Goal: Use online tool/utility: Utilize a website feature to perform a specific function

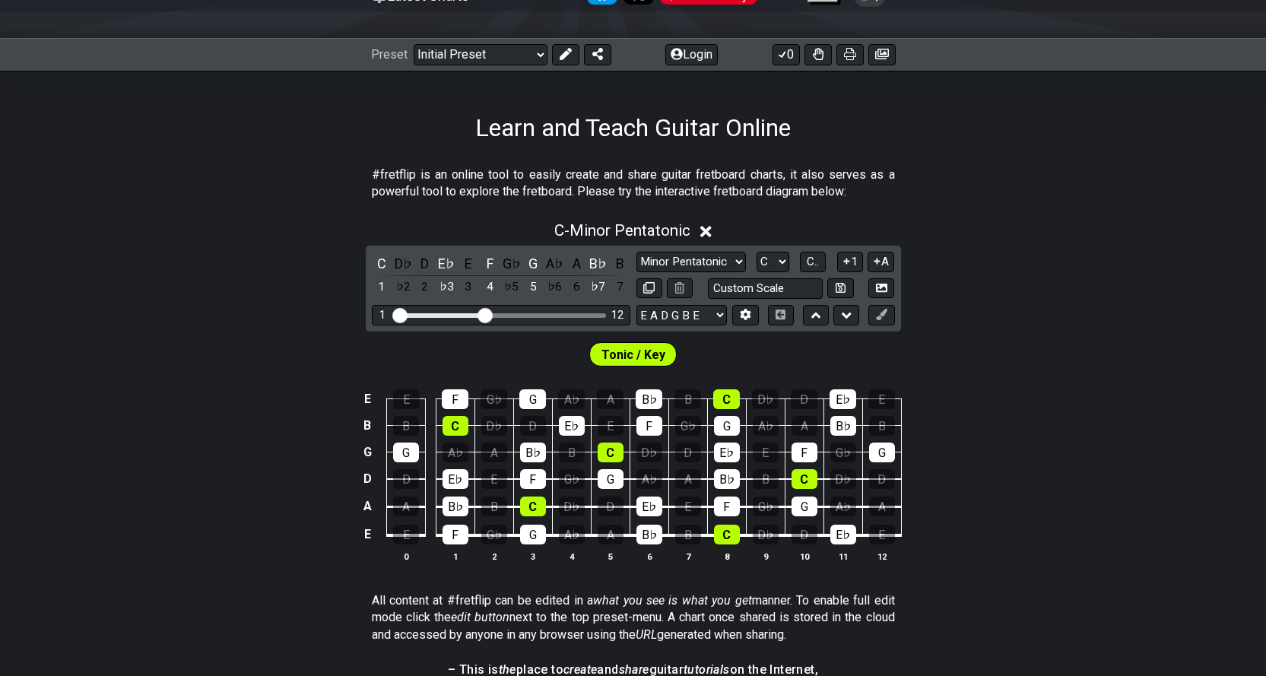
scroll to position [177, 0]
click at [740, 256] on select "Minor Pentatonic Click to edit Minor Pentatonic Major Pentatonic Minor Blues Ma…" at bounding box center [692, 262] width 110 height 21
select select "Major"
click at [637, 252] on select "Minor Pentatonic Click to edit Minor Pentatonic Major Pentatonic Minor Blues Ma…" at bounding box center [692, 262] width 110 height 21
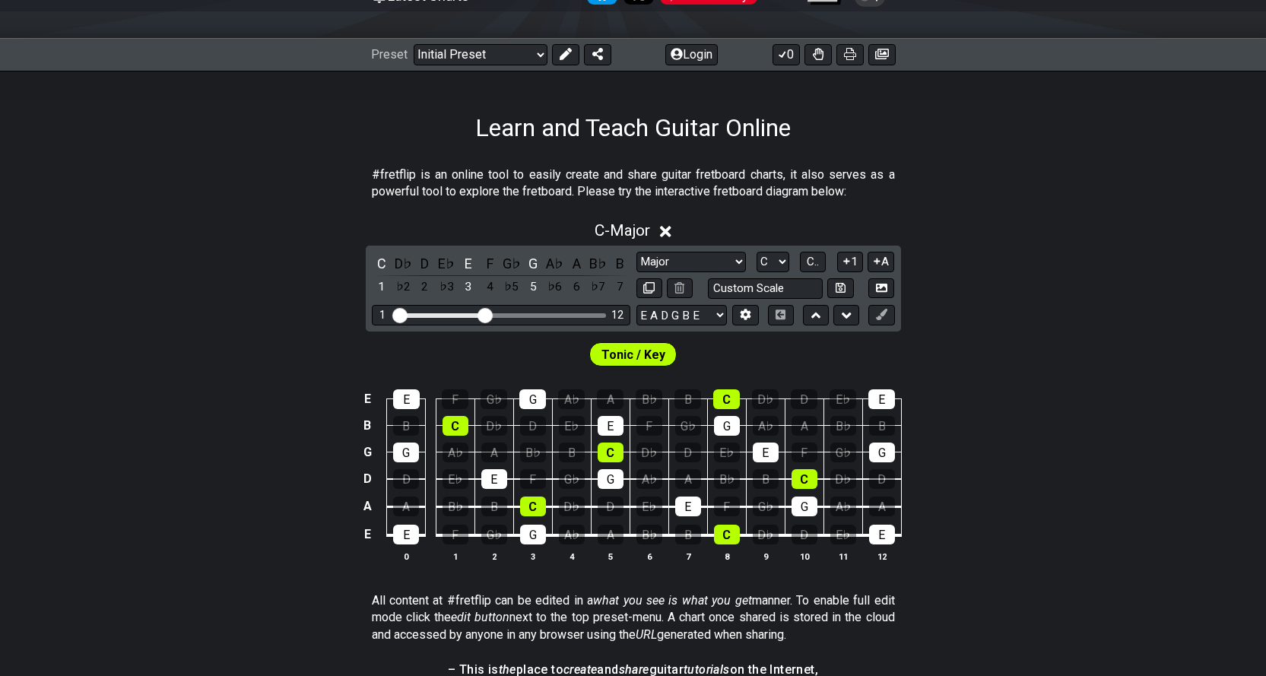
click at [596, 230] on span "C - Major" at bounding box center [623, 230] width 56 height 18
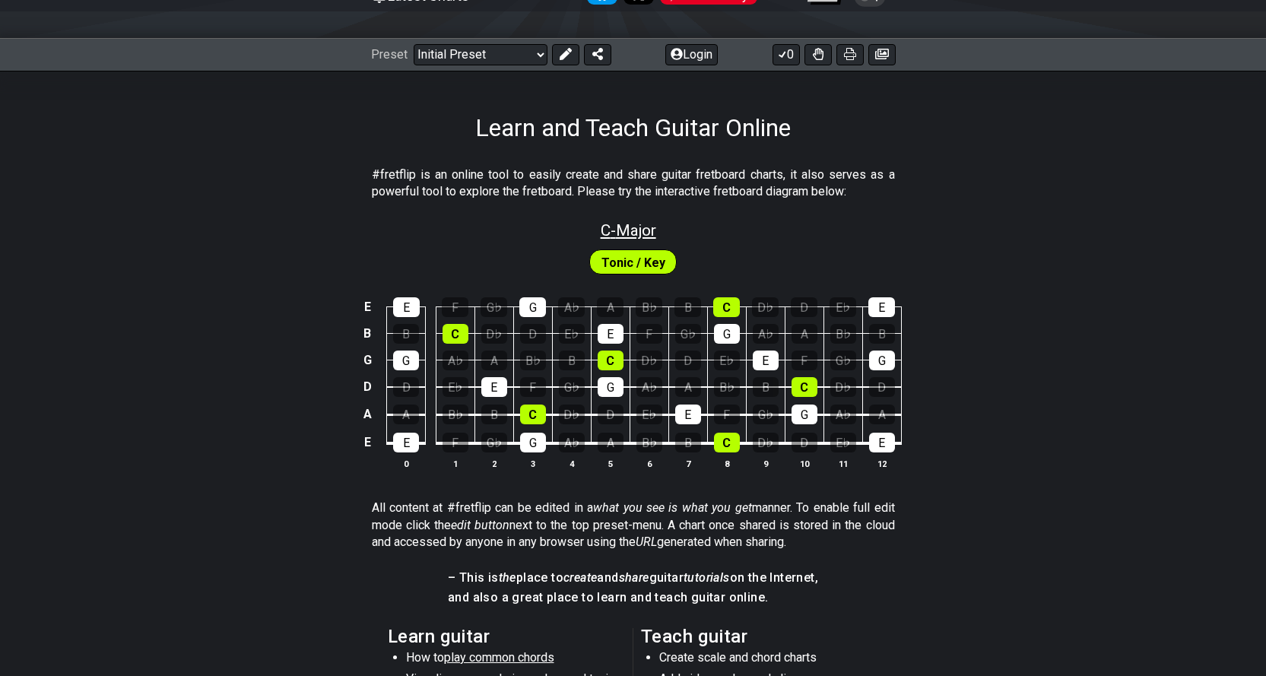
click at [635, 230] on span "C - Major" at bounding box center [629, 230] width 56 height 18
select select "Major"
select select "C"
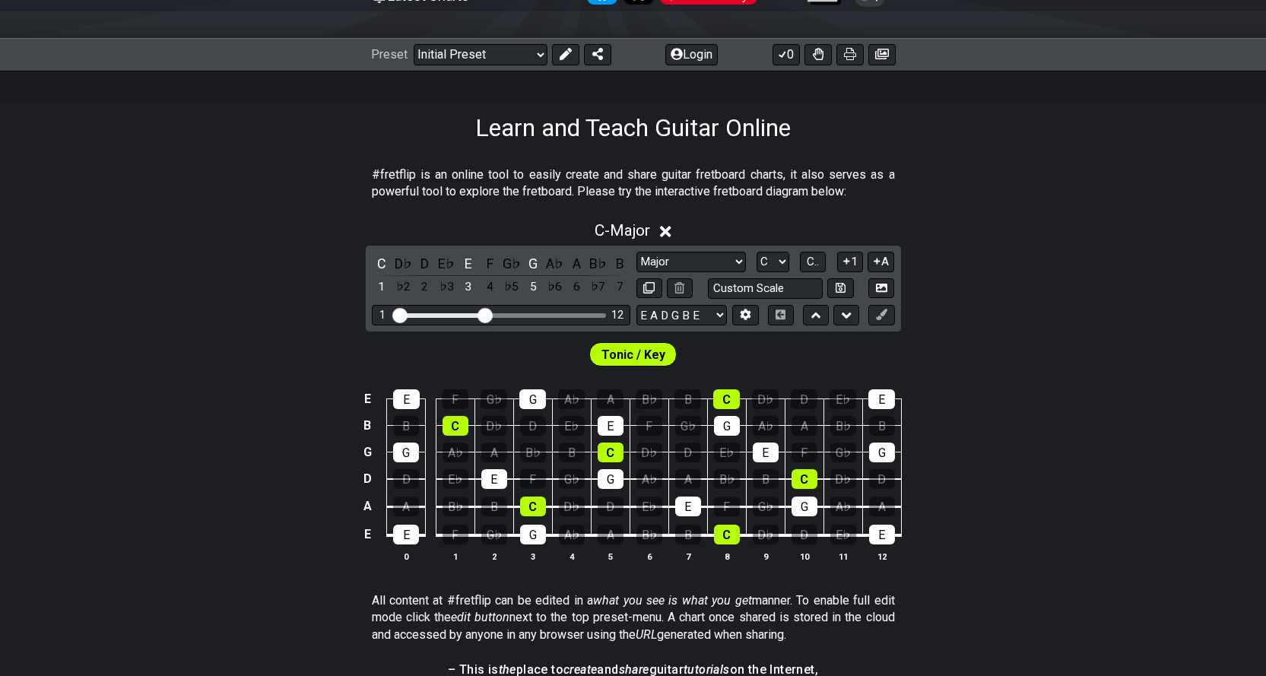
click at [669, 230] on icon at bounding box center [665, 231] width 11 height 11
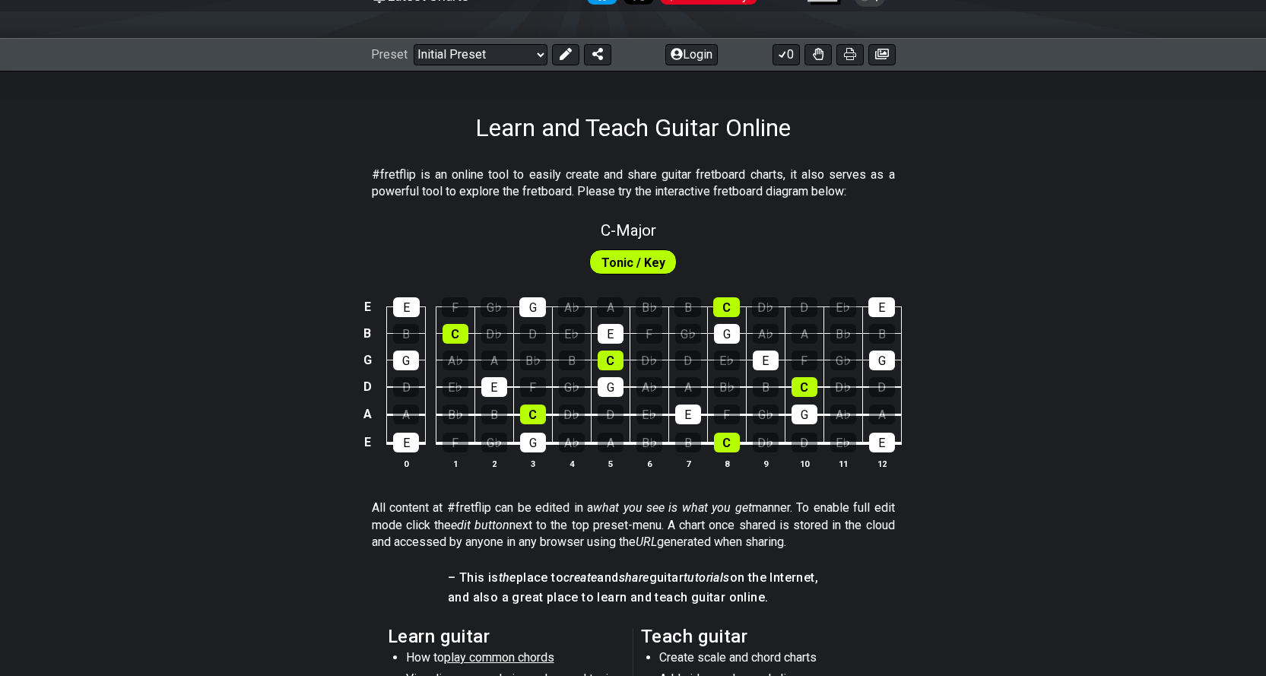
click at [629, 262] on span "Tonic / Key" at bounding box center [634, 263] width 64 height 22
click at [494, 411] on div "B" at bounding box center [494, 415] width 26 height 20
click at [491, 418] on div "B" at bounding box center [494, 415] width 26 height 20
click at [653, 230] on span "C - Major" at bounding box center [629, 230] width 56 height 18
select select "Major"
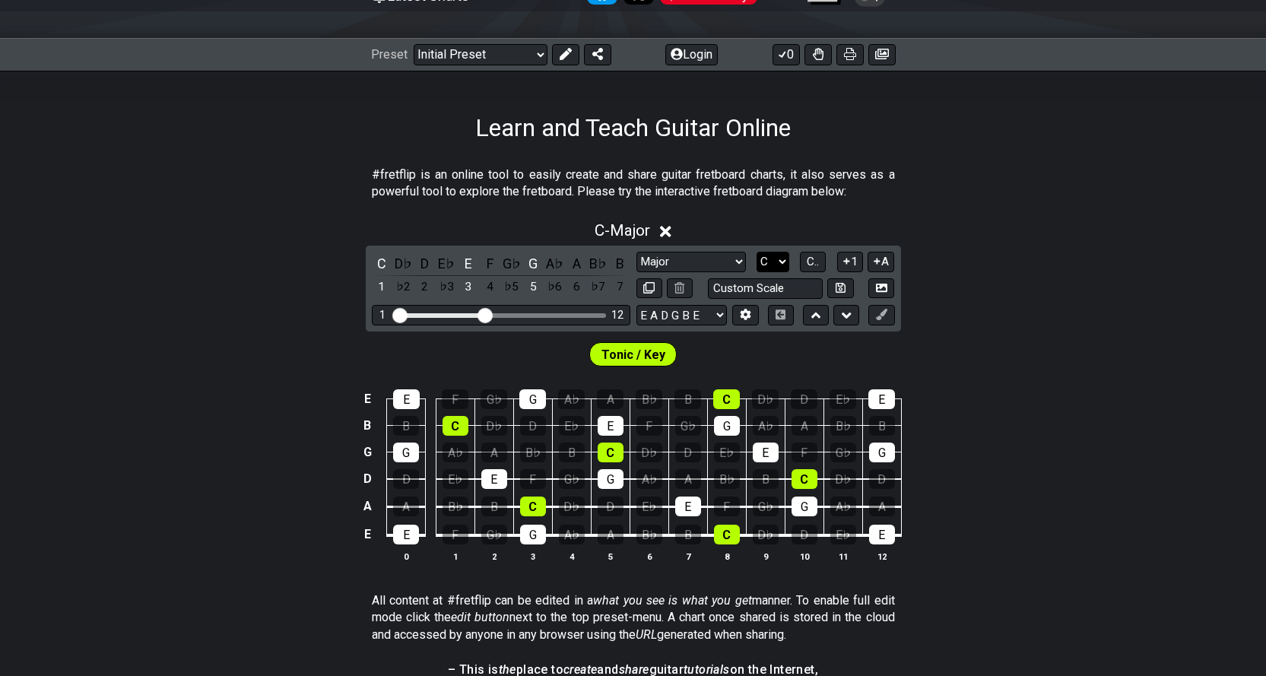
click at [781, 260] on select "A♭ A A♯ B♭ B C C♯ D♭ D D♯ E♭ E F F♯ G♭ G G♯" at bounding box center [773, 262] width 33 height 21
click at [757, 252] on select "A♭ A A♯ B♭ B C C♯ D♭ D D♯ E♭ E F F♯ G♭ G G♯" at bounding box center [773, 262] width 33 height 21
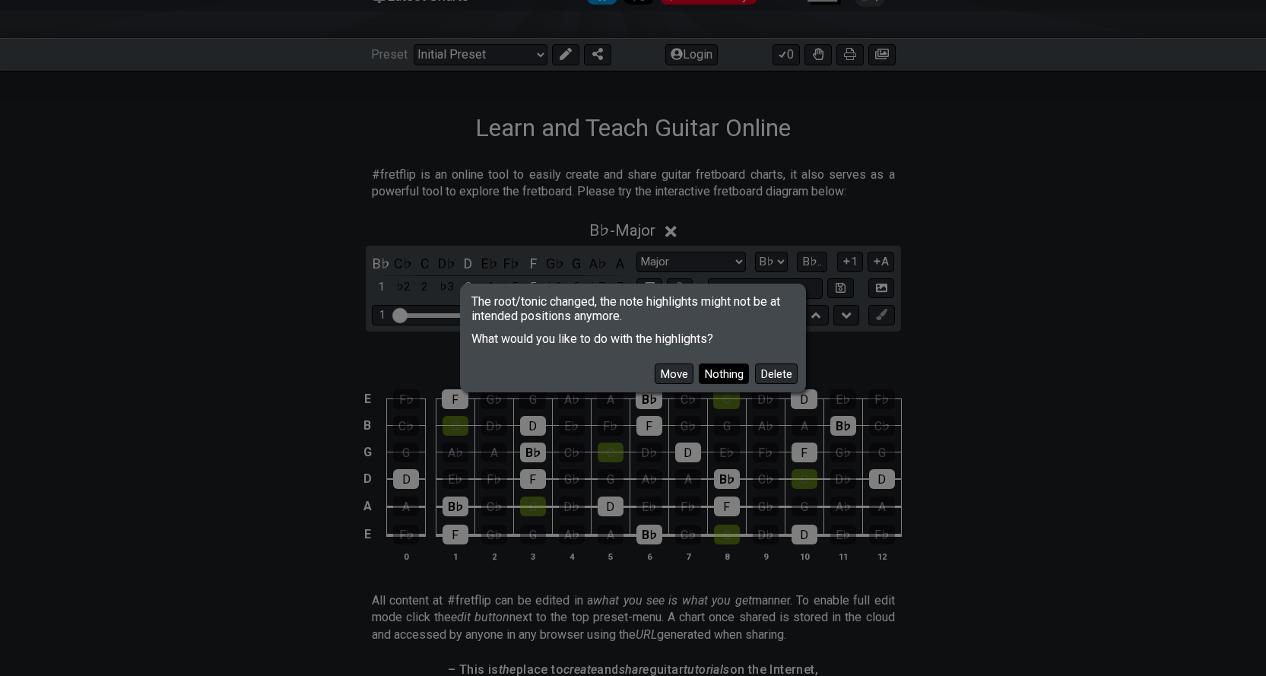
click at [738, 372] on button "Nothing" at bounding box center [724, 374] width 50 height 21
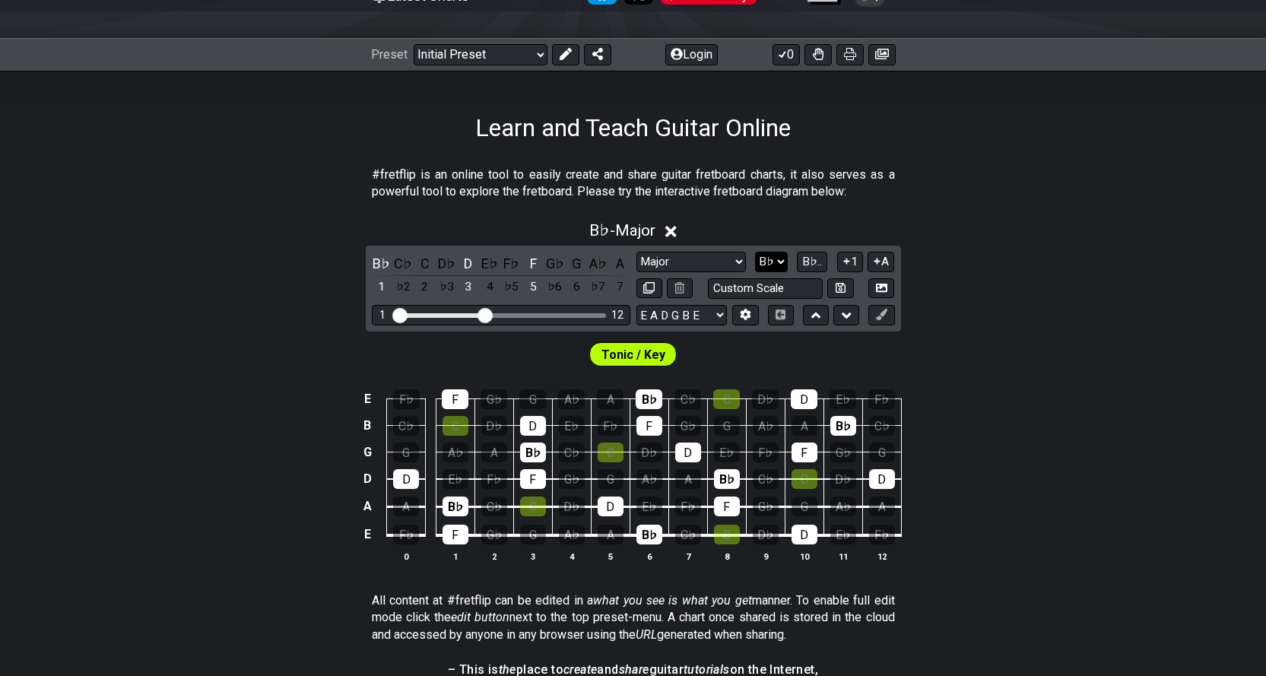
click at [781, 260] on select "A♭ A A♯ B♭ B C C♯ D♭ D D♯ E♭ E F F♯ G♭ G G♯" at bounding box center [771, 262] width 33 height 21
select select "C"
click at [757, 252] on select "A♭ A A♯ B♭ B C C♯ D♭ D D♯ E♭ E F F♯ G♭ G G♯" at bounding box center [771, 262] width 33 height 21
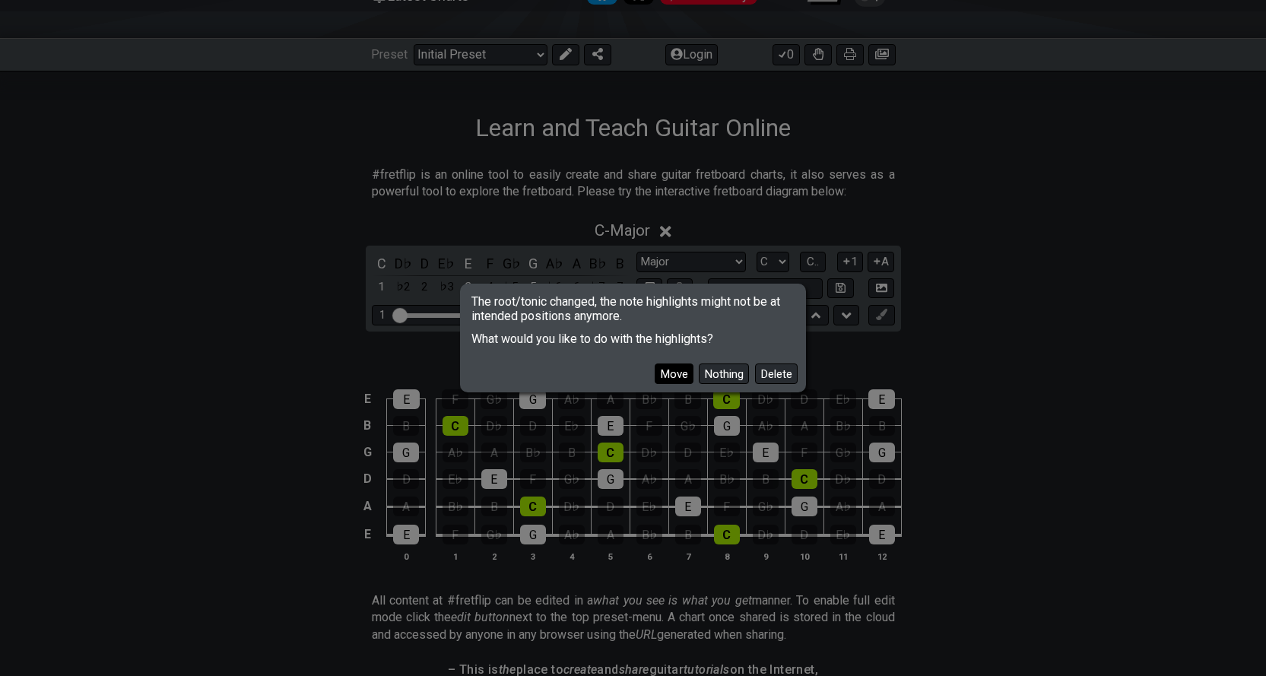
click at [659, 367] on button "Move" at bounding box center [674, 374] width 39 height 21
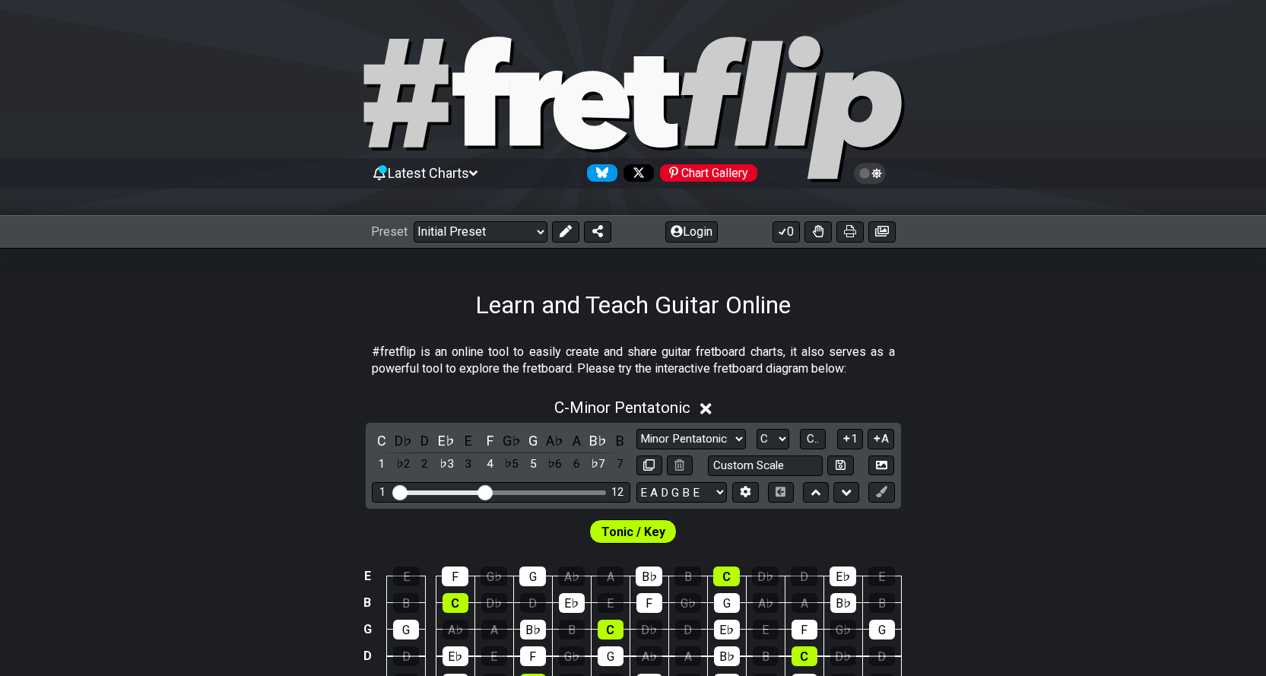
scroll to position [177, 0]
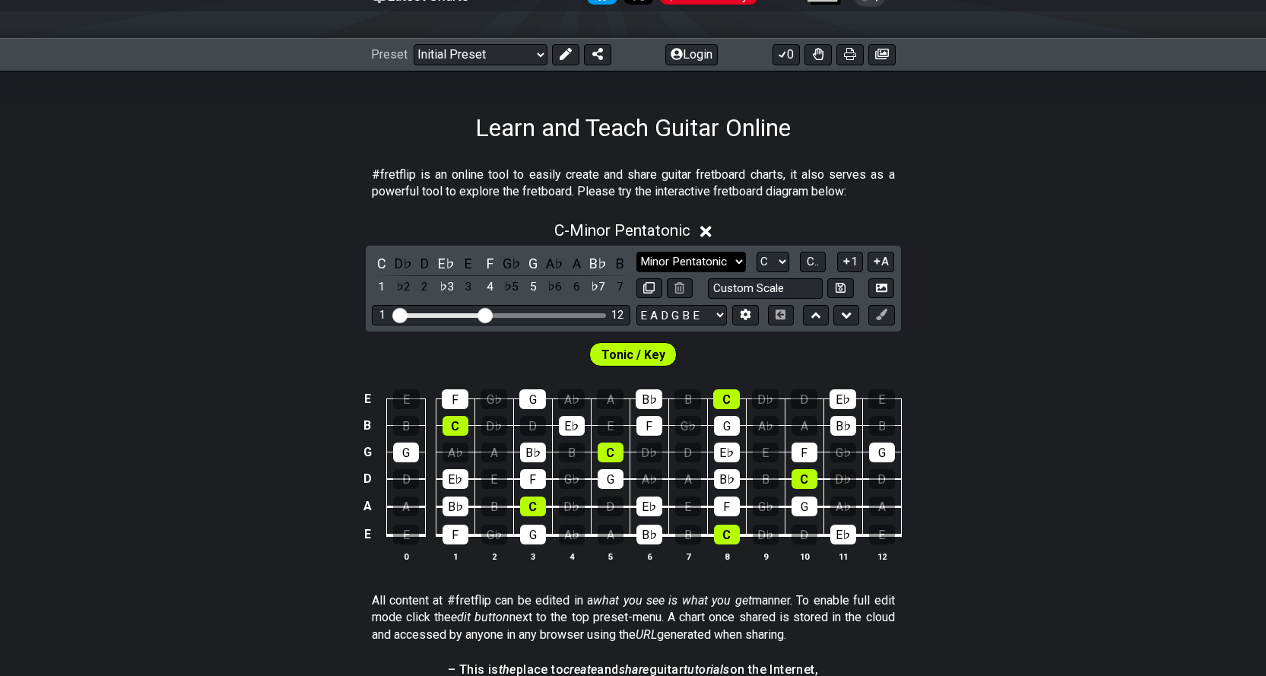
click at [737, 253] on select "Minor Pentatonic Click to edit Minor Pentatonic Major Pentatonic Minor Blues Ma…" at bounding box center [692, 262] width 110 height 21
select select "Major"
click at [637, 252] on select "Minor Pentatonic Click to edit Minor Pentatonic Major Pentatonic Minor Blues Ma…" at bounding box center [692, 262] width 110 height 21
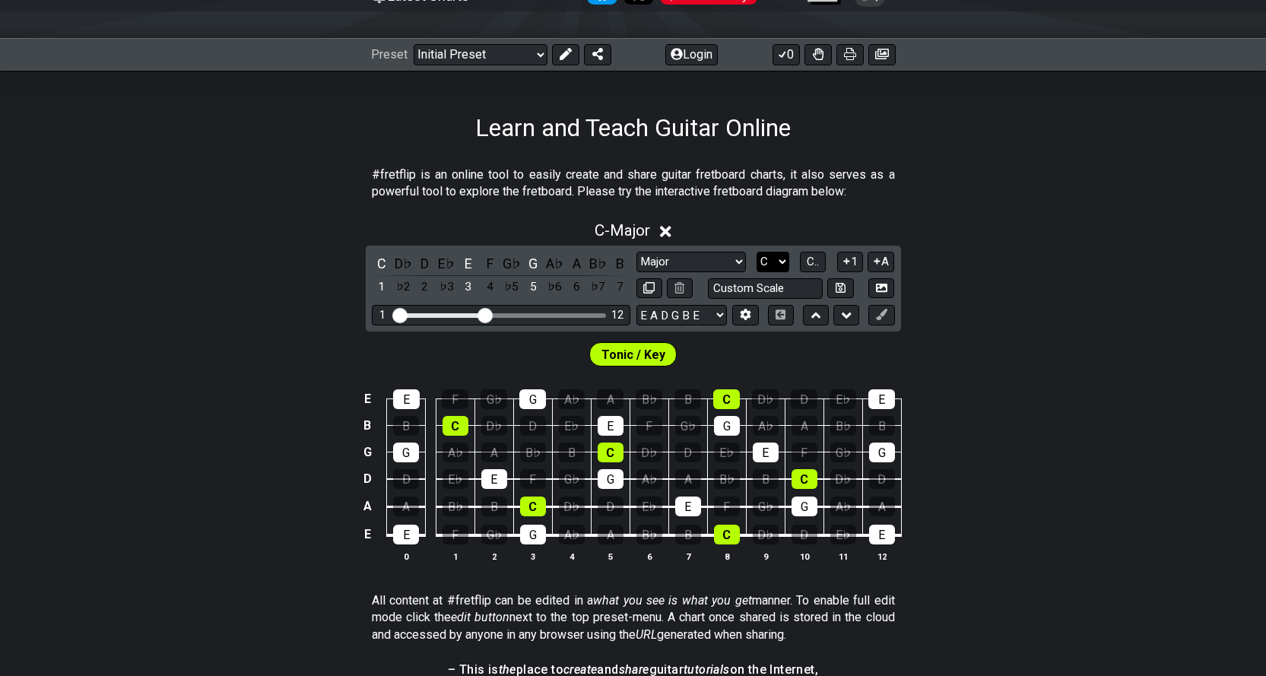
click at [780, 264] on select "A♭ A A♯ B♭ B C C♯ D♭ D D♯ E♭ E F F♯ G♭ G G♯" at bounding box center [773, 262] width 33 height 21
select select "Bb"
click at [757, 252] on select "A♭ A A♯ B♭ B C C♯ D♭ D D♯ E♭ E F F♯ G♭ G G♯" at bounding box center [773, 262] width 33 height 21
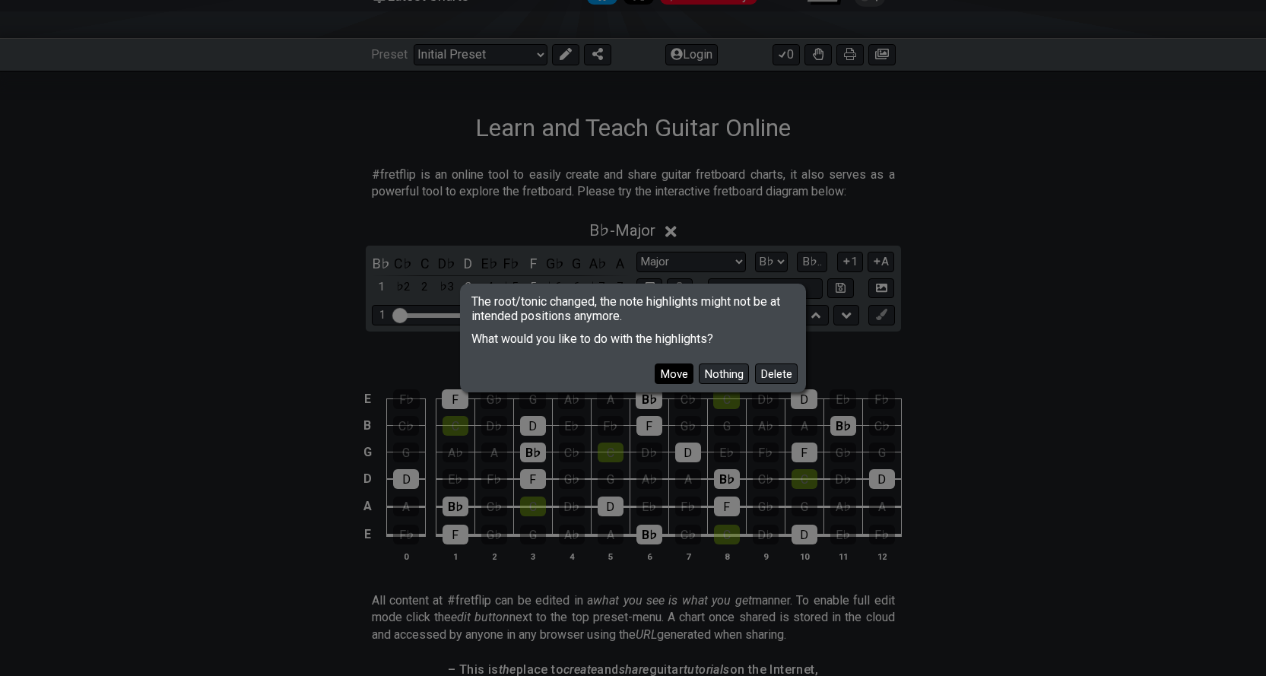
click at [674, 370] on button "Move" at bounding box center [674, 374] width 39 height 21
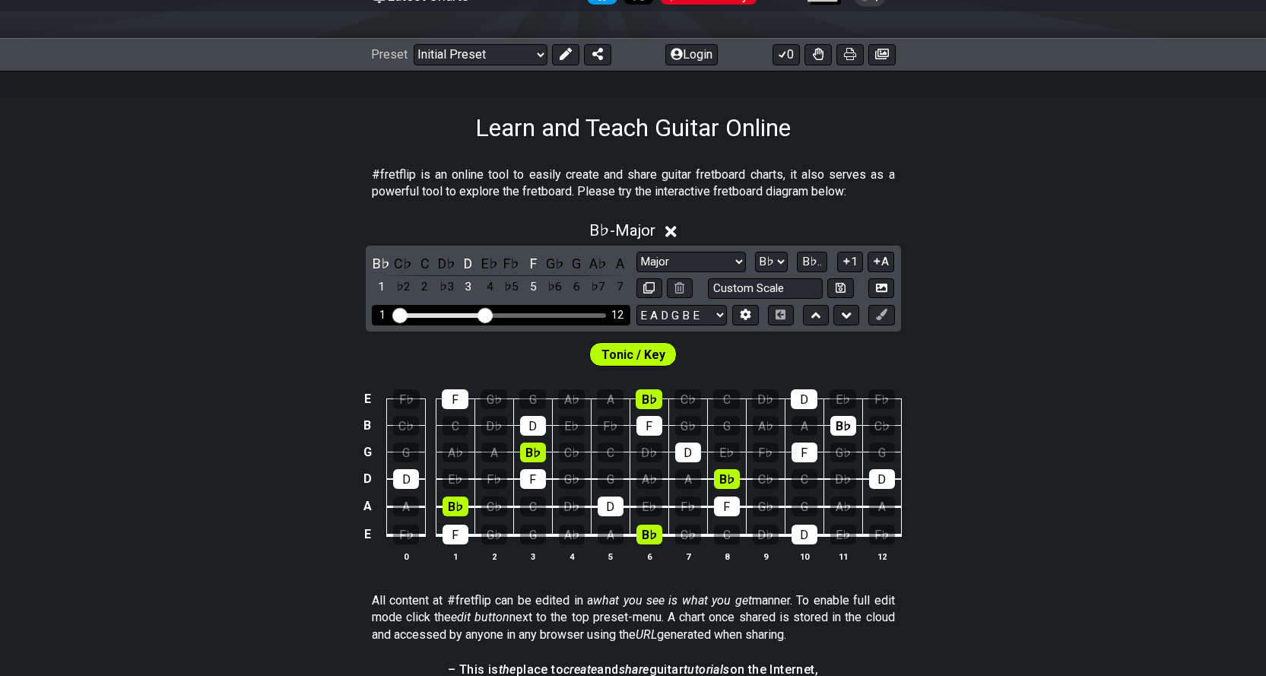
click at [501, 317] on div "Visible fret range" at bounding box center [501, 315] width 211 height 5
drag, startPoint x: 491, startPoint y: 317, endPoint x: 507, endPoint y: 317, distance: 16.0
click at [507, 314] on input "Visible fret range" at bounding box center [501, 314] width 216 height 0
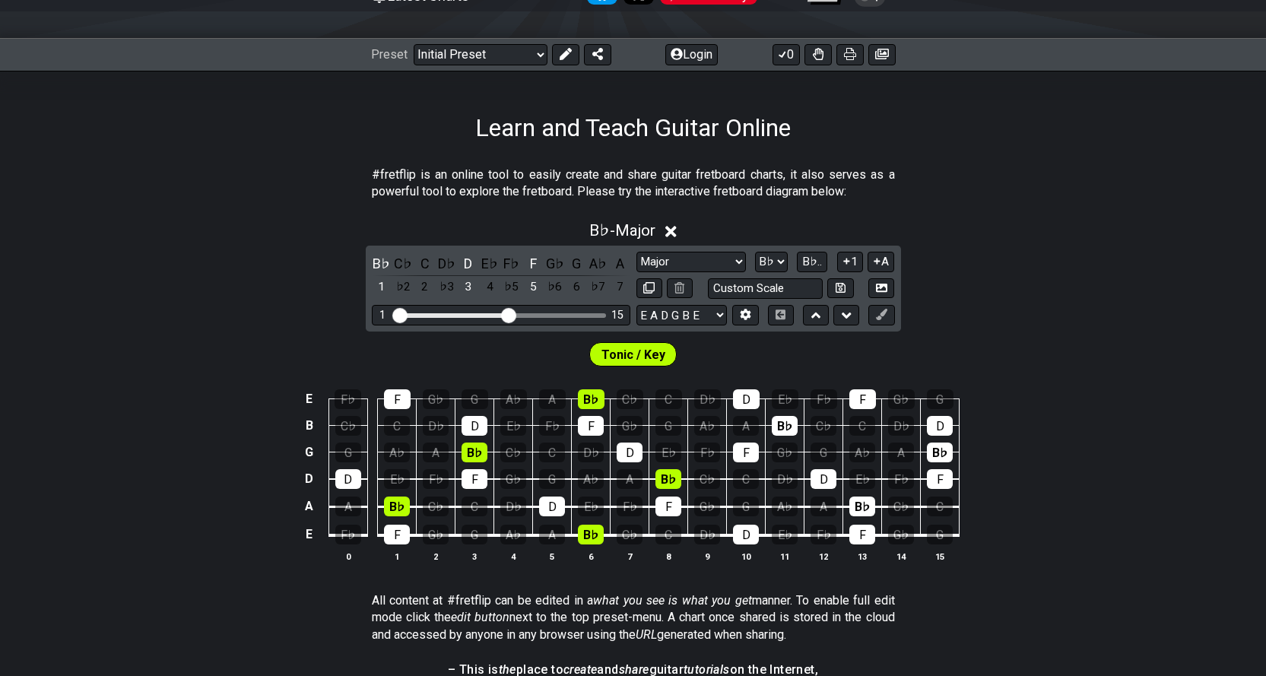
click at [642, 347] on span "Tonic / Key" at bounding box center [634, 355] width 64 height 22
click at [380, 261] on div "B♭" at bounding box center [382, 263] width 20 height 21
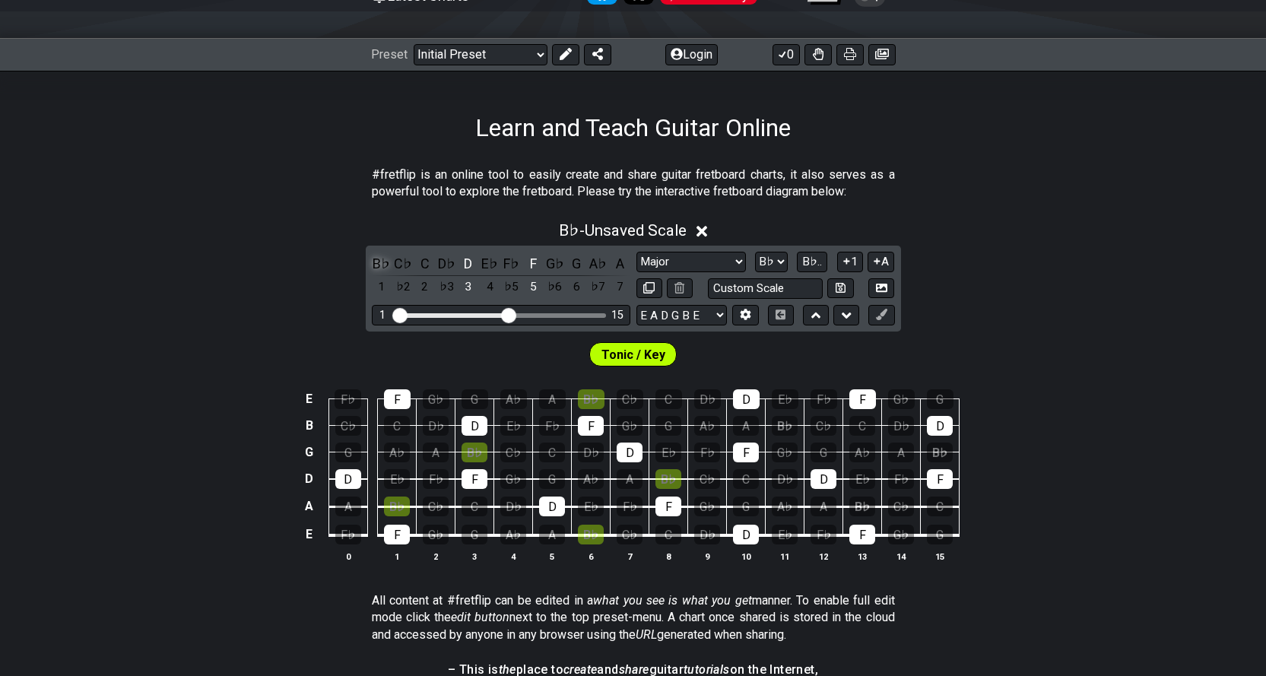
click at [380, 259] on div "B♭" at bounding box center [382, 263] width 20 height 21
click at [853, 266] on button "1" at bounding box center [850, 262] width 26 height 21
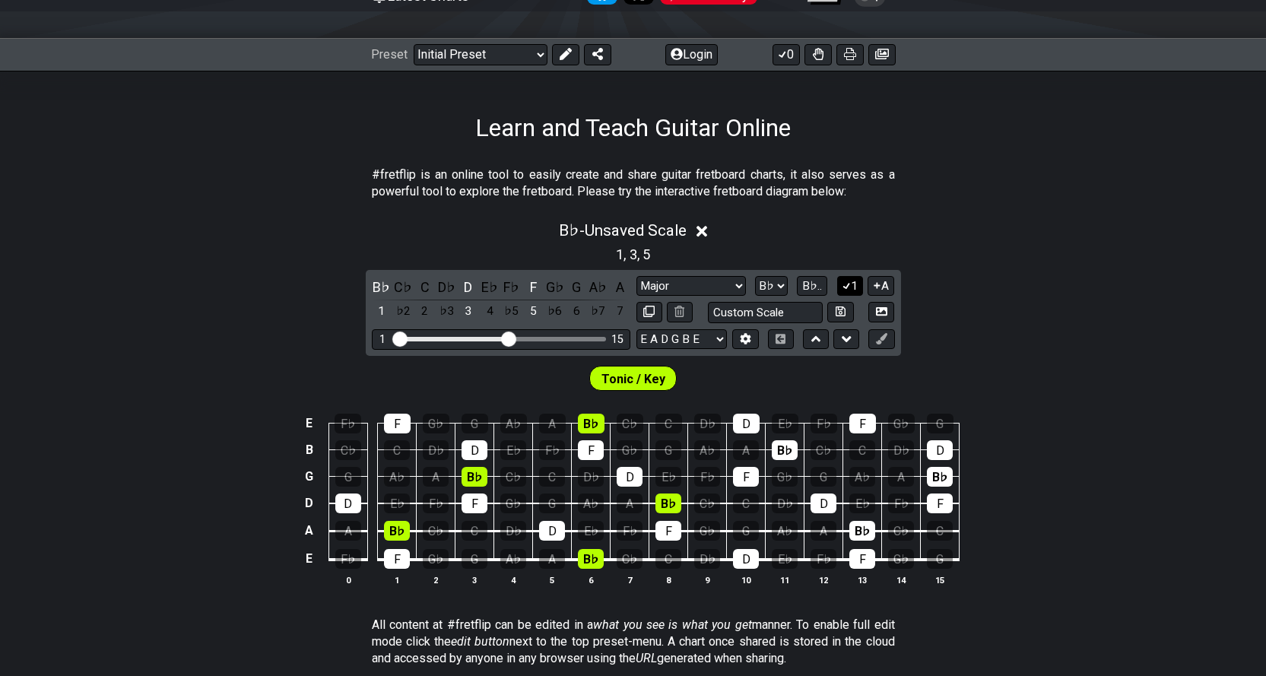
click at [853, 288] on button "1" at bounding box center [850, 286] width 26 height 21
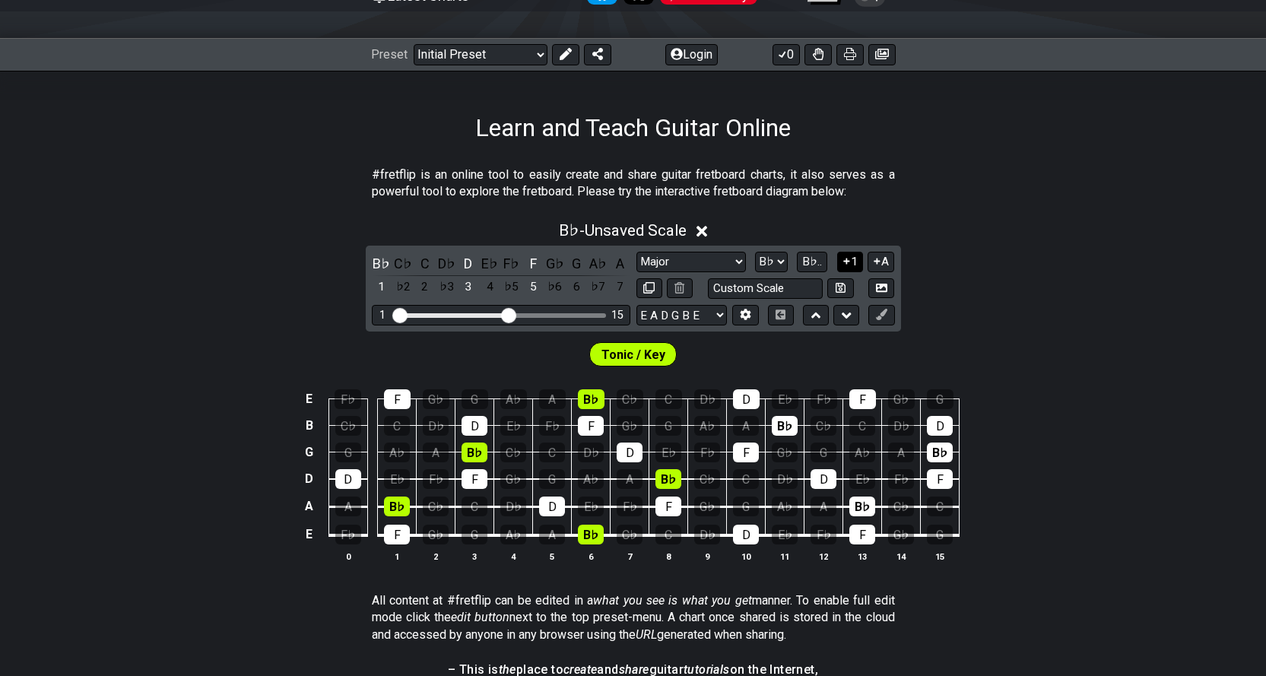
click at [853, 264] on button "1" at bounding box center [850, 262] width 26 height 21
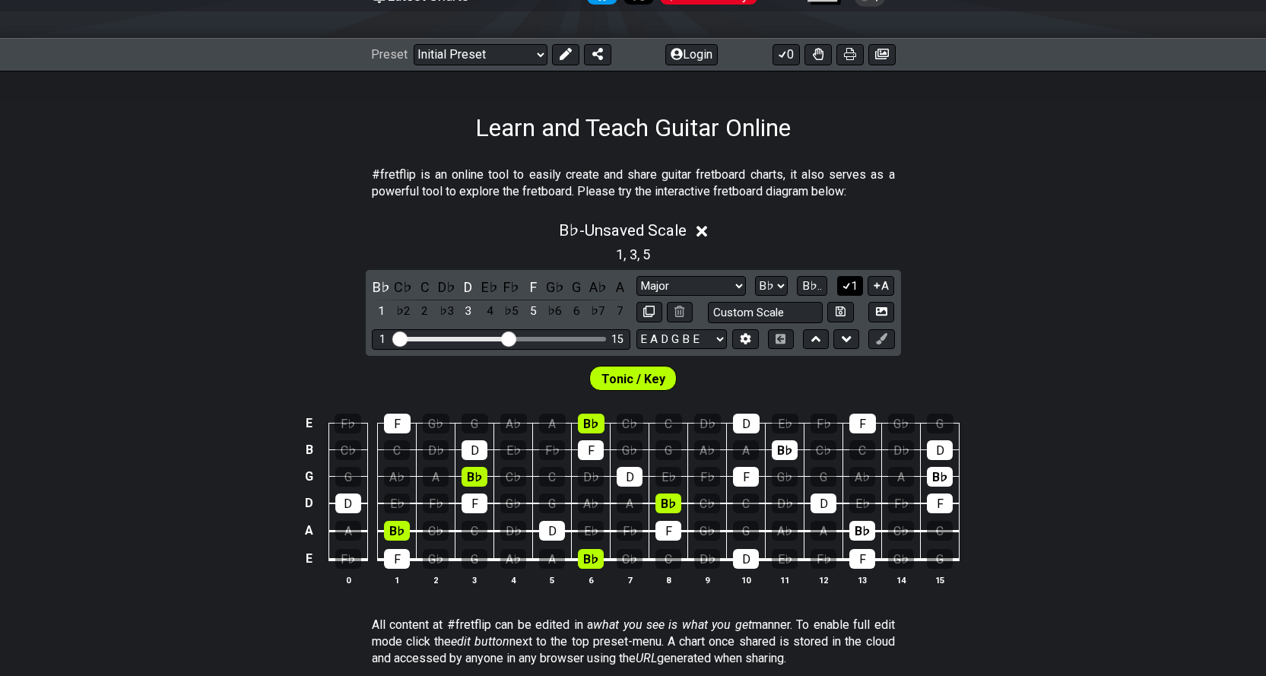
click at [853, 264] on div "1 , 3 , 5" at bounding box center [633, 253] width 1266 height 24
click at [852, 280] on button "1" at bounding box center [850, 286] width 26 height 21
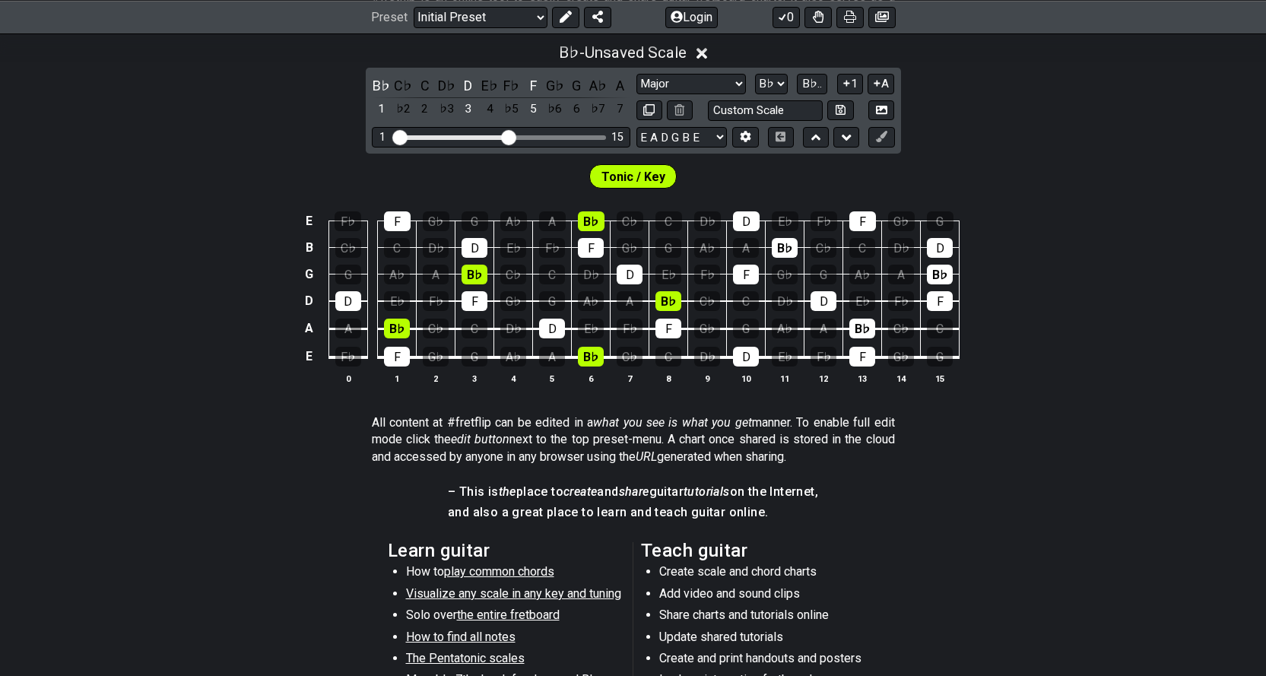
scroll to position [0, 0]
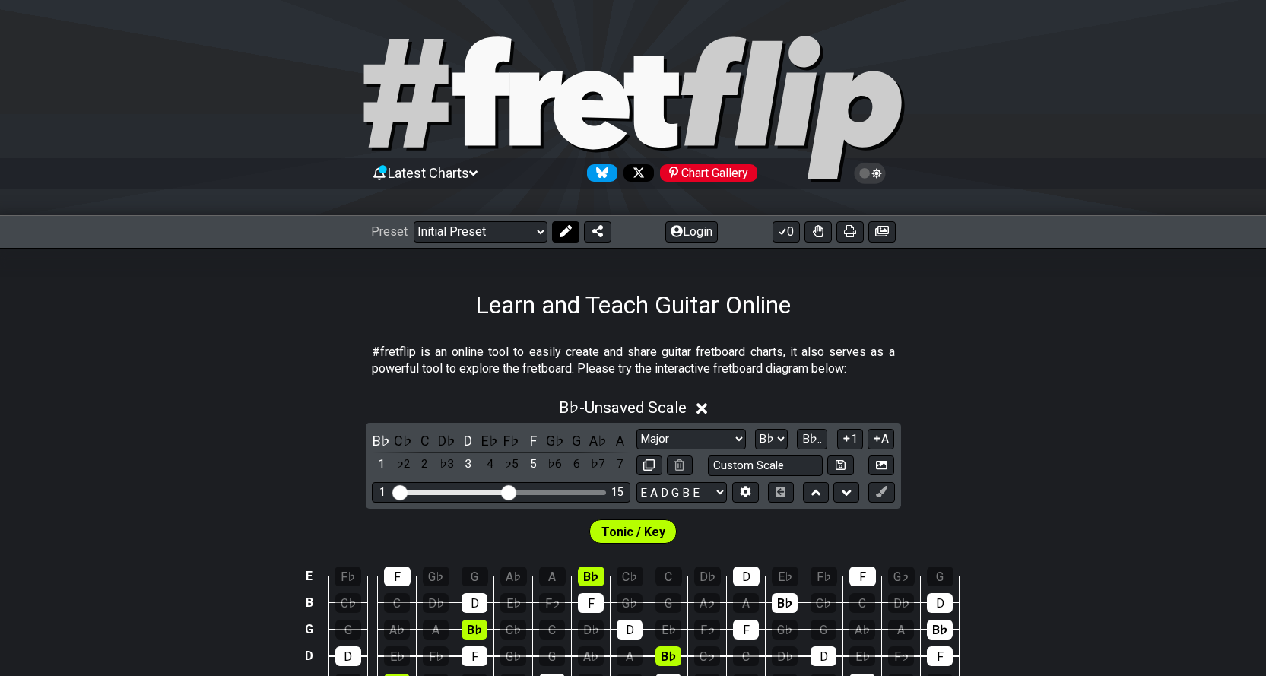
click at [557, 232] on button at bounding box center [565, 231] width 27 height 21
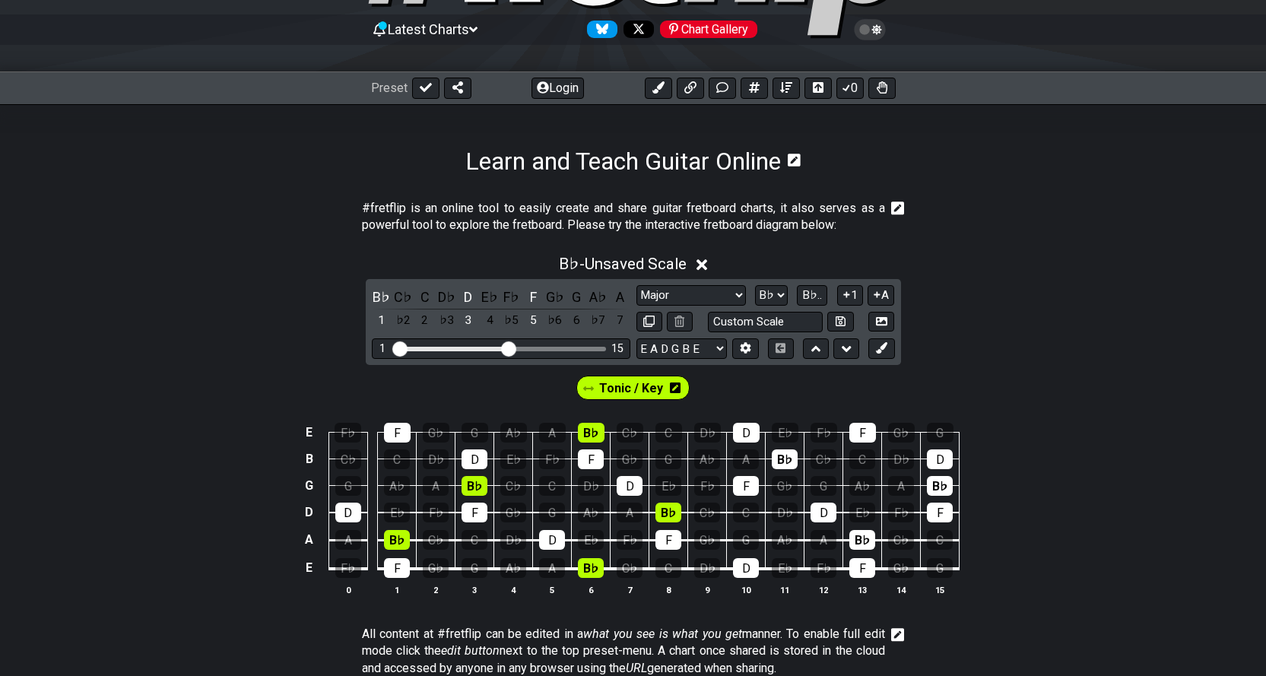
scroll to position [177, 0]
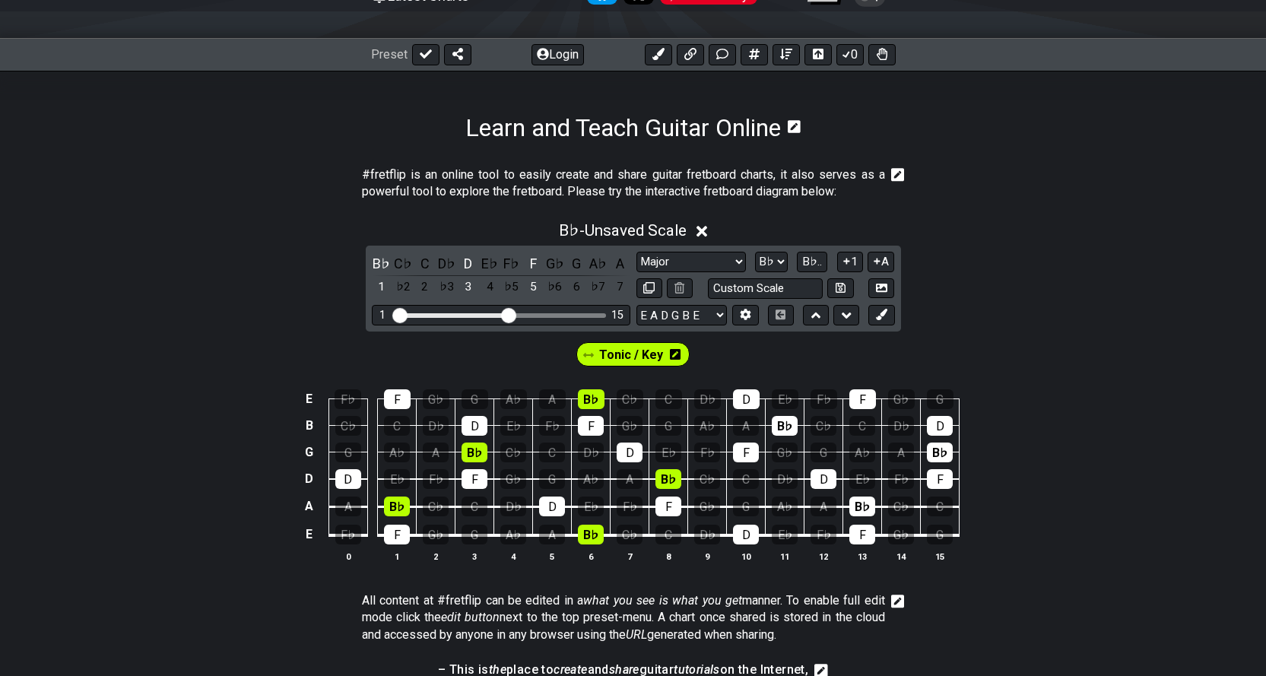
click at [630, 354] on span "Tonic / Key" at bounding box center [631, 355] width 64 height 22
click at [630, 354] on span "Tonic / Key" at bounding box center [631, 355] width 60 height 22
click at [630, 354] on span "Tonic / Key" at bounding box center [631, 355] width 64 height 22
click at [863, 510] on div "B♭" at bounding box center [863, 507] width 26 height 20
click at [938, 451] on div "B♭" at bounding box center [940, 453] width 26 height 20
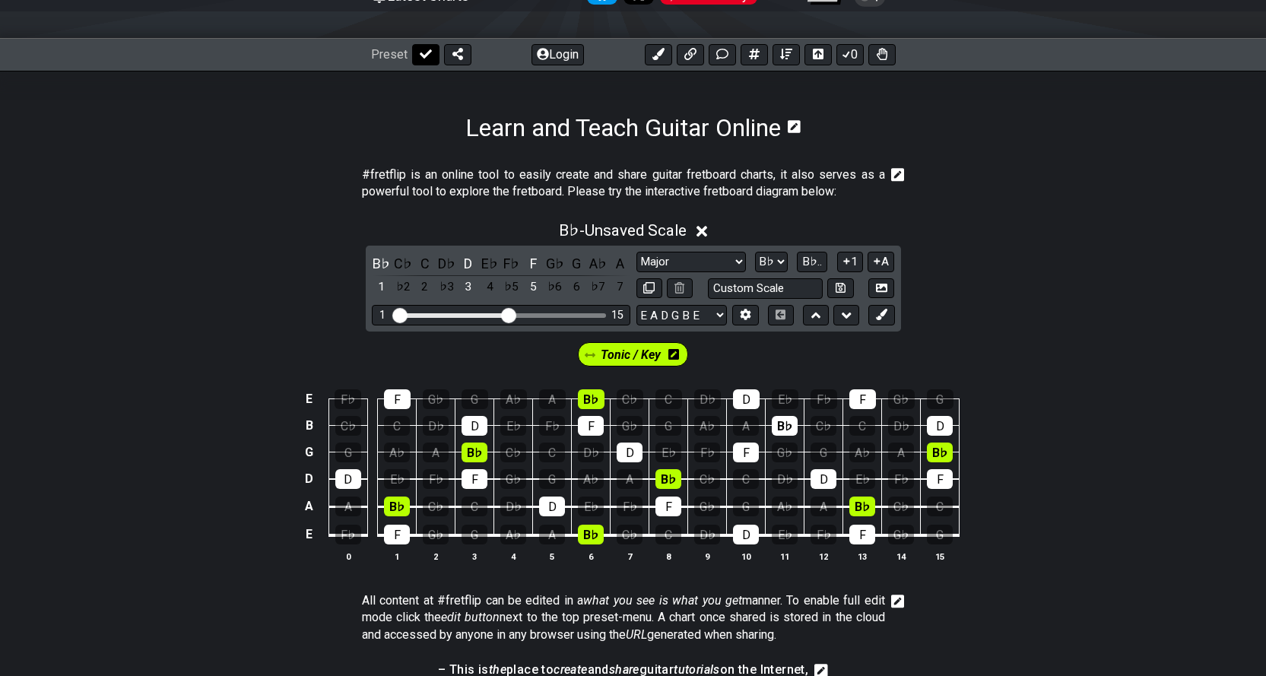
click at [425, 55] on icon at bounding box center [426, 53] width 12 height 9
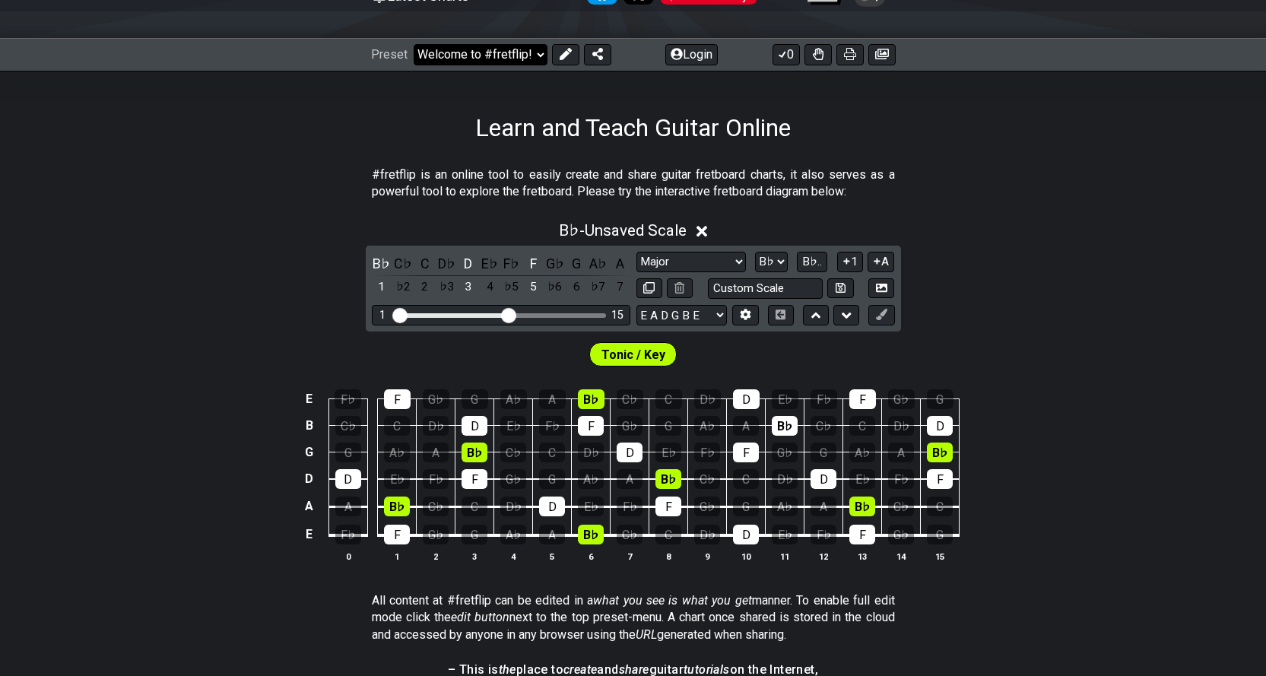
click at [535, 54] on select "Welcome to #fretflip! Initial Preset Custom Preset Minor Pentatonic Major Penta…" at bounding box center [481, 54] width 134 height 21
click at [882, 287] on icon at bounding box center [881, 288] width 11 height 8
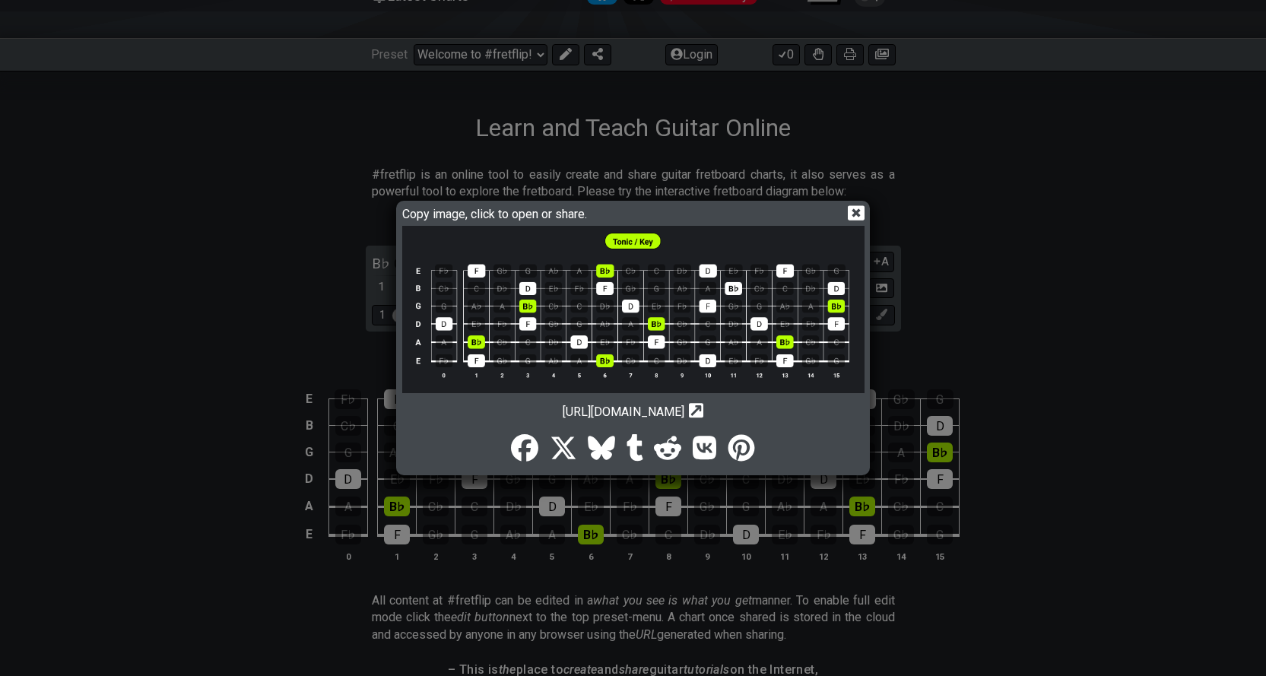
click at [860, 210] on icon at bounding box center [856, 213] width 16 height 16
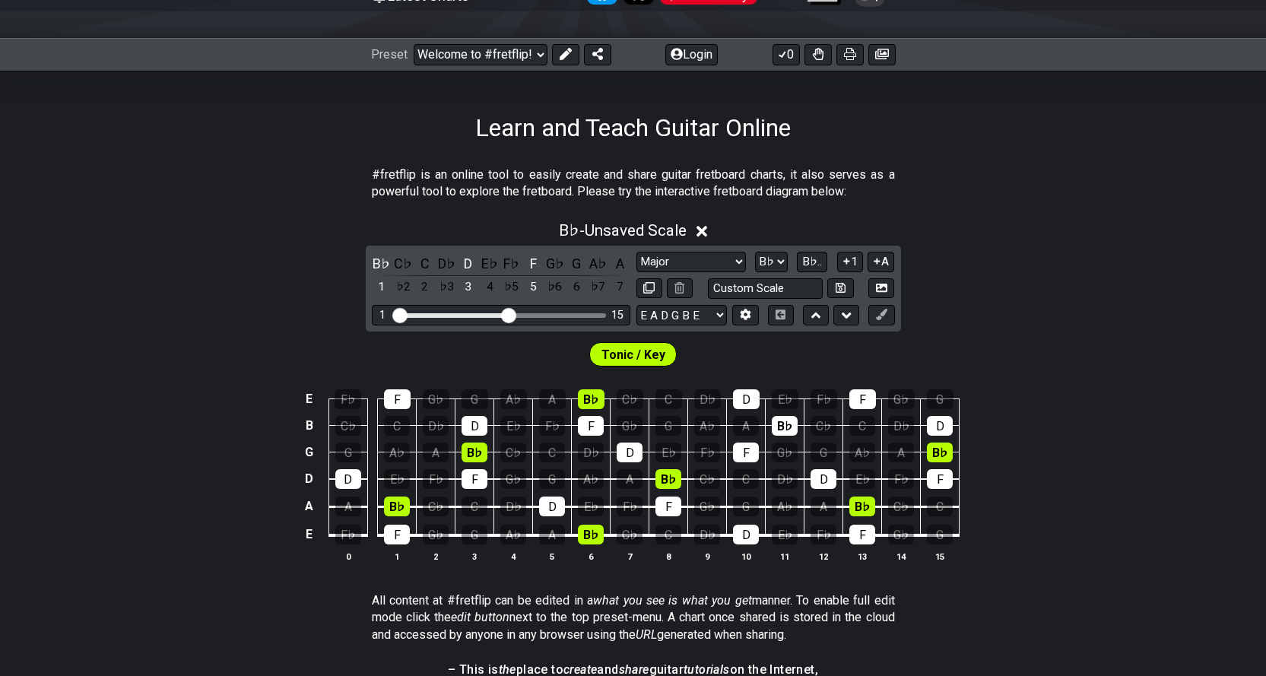
drag, startPoint x: 853, startPoint y: 51, endPoint x: 176, endPoint y: 589, distance: 863.9
click at [853, 51] on icon at bounding box center [850, 54] width 12 height 12
click at [885, 51] on icon at bounding box center [882, 54] width 14 height 12
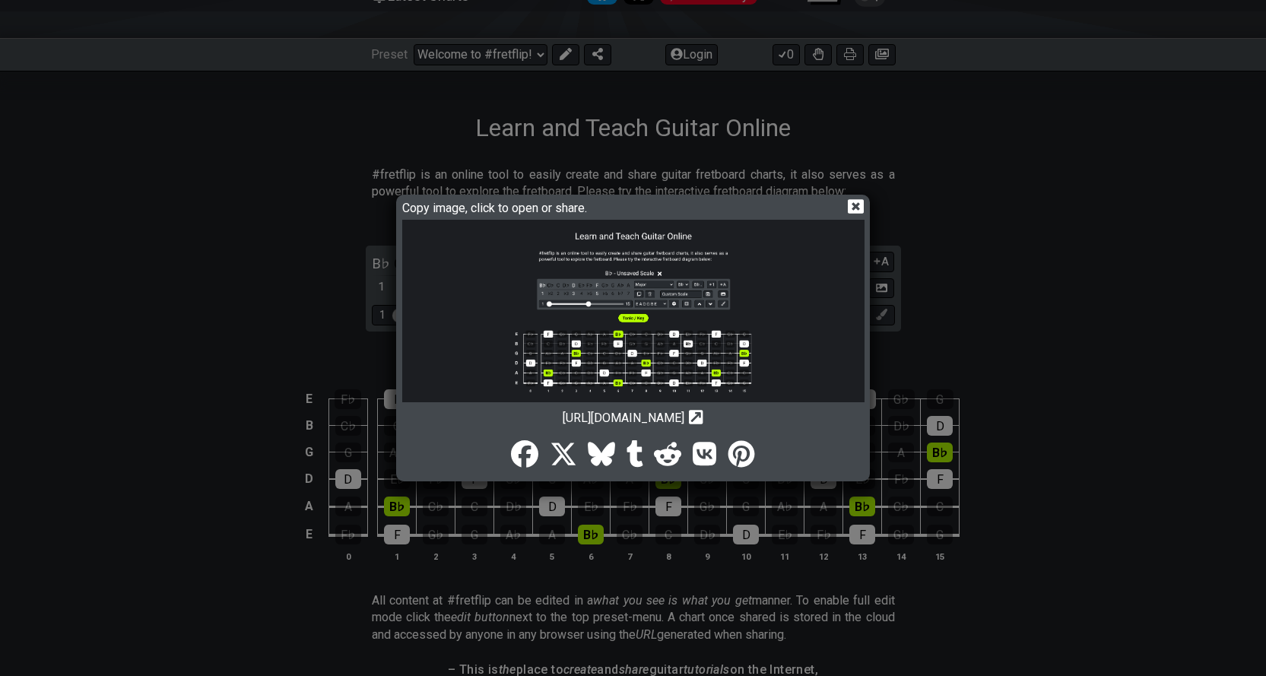
scroll to position [0, 0]
click at [781, 425] on div at bounding box center [633, 451] width 462 height 52
click at [704, 415] on icon "Copy url to clipboard" at bounding box center [696, 417] width 14 height 16
click at [769, 292] on img at bounding box center [633, 397] width 462 height 354
click at [853, 205] on icon at bounding box center [856, 207] width 16 height 16
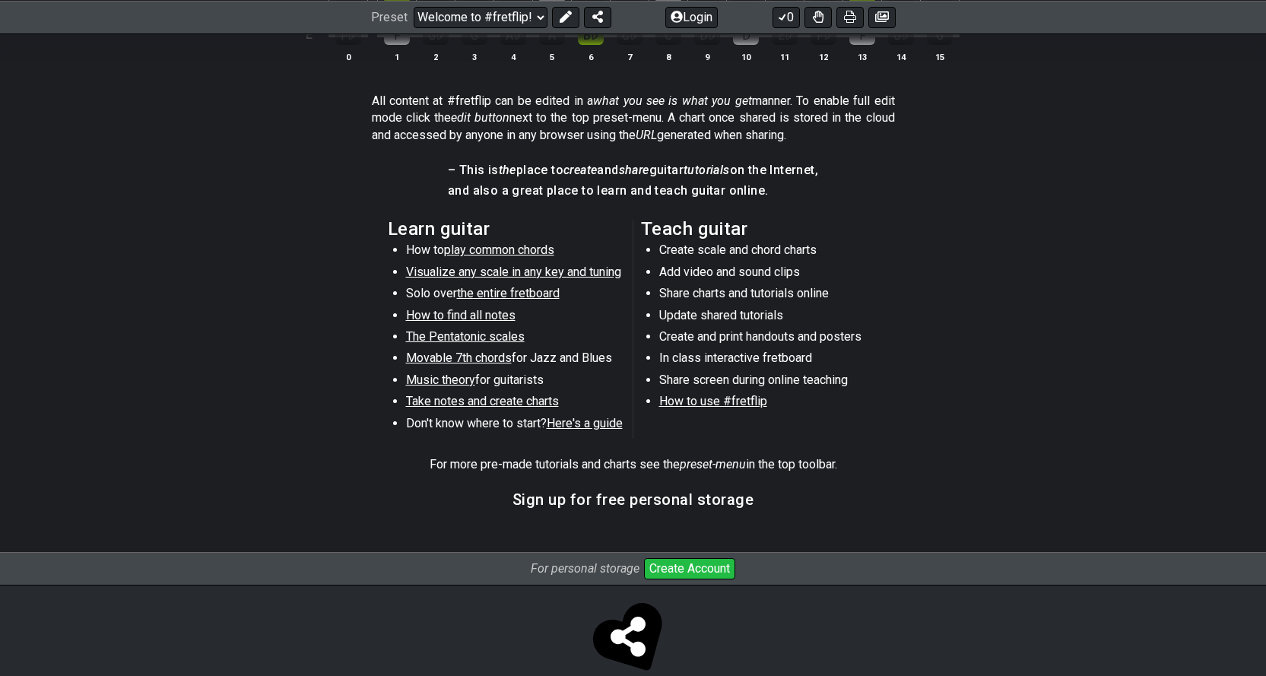
scroll to position [704, 0]
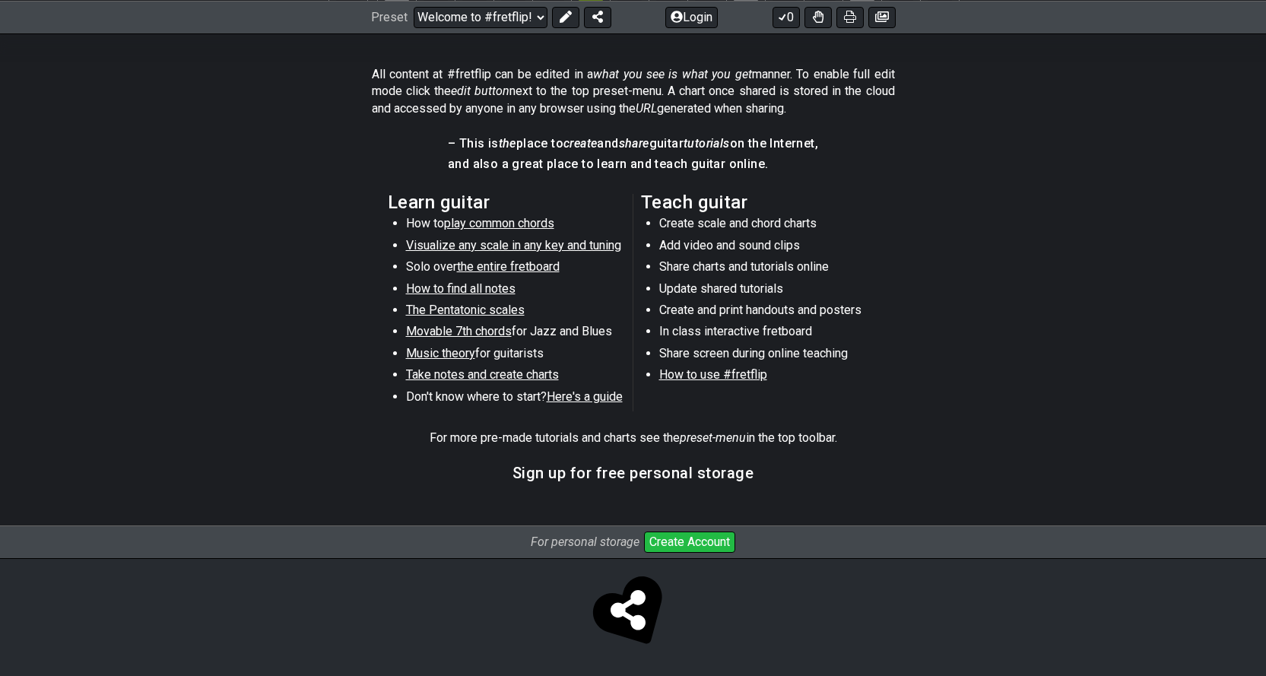
click at [601, 400] on span "Here's a guide" at bounding box center [585, 396] width 76 height 14
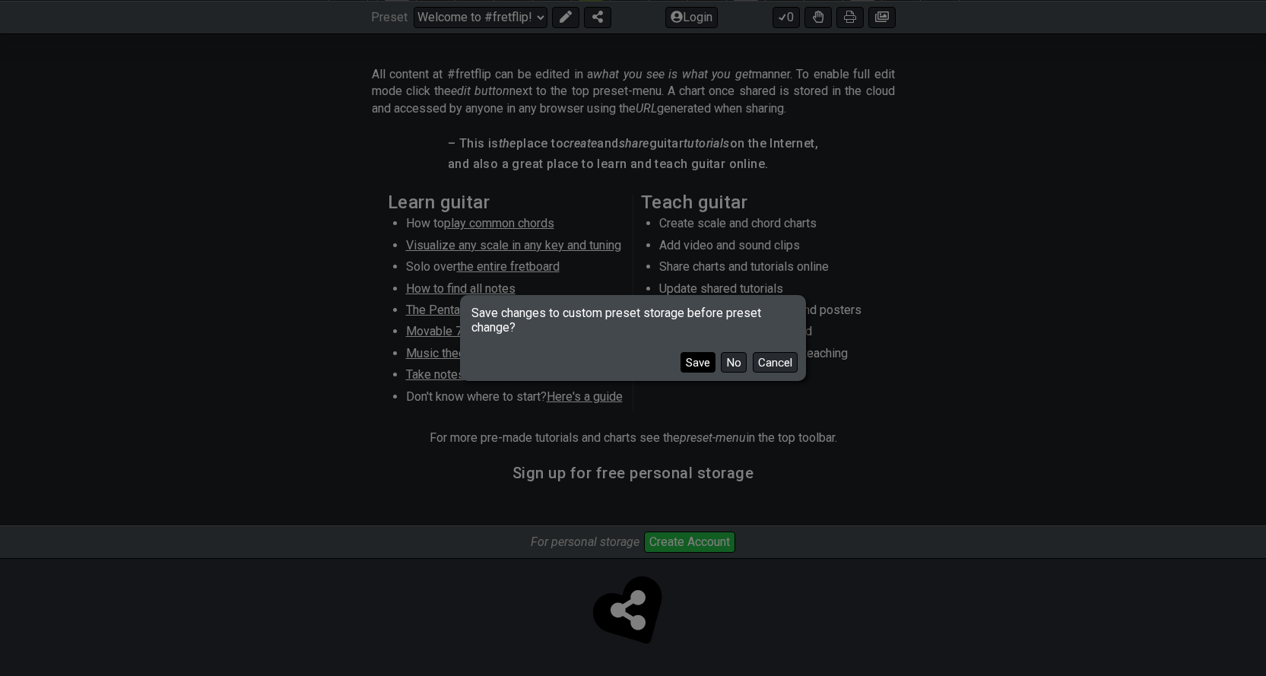
click at [697, 355] on button "Save" at bounding box center [698, 362] width 35 height 21
select select "/beginner-guitar"
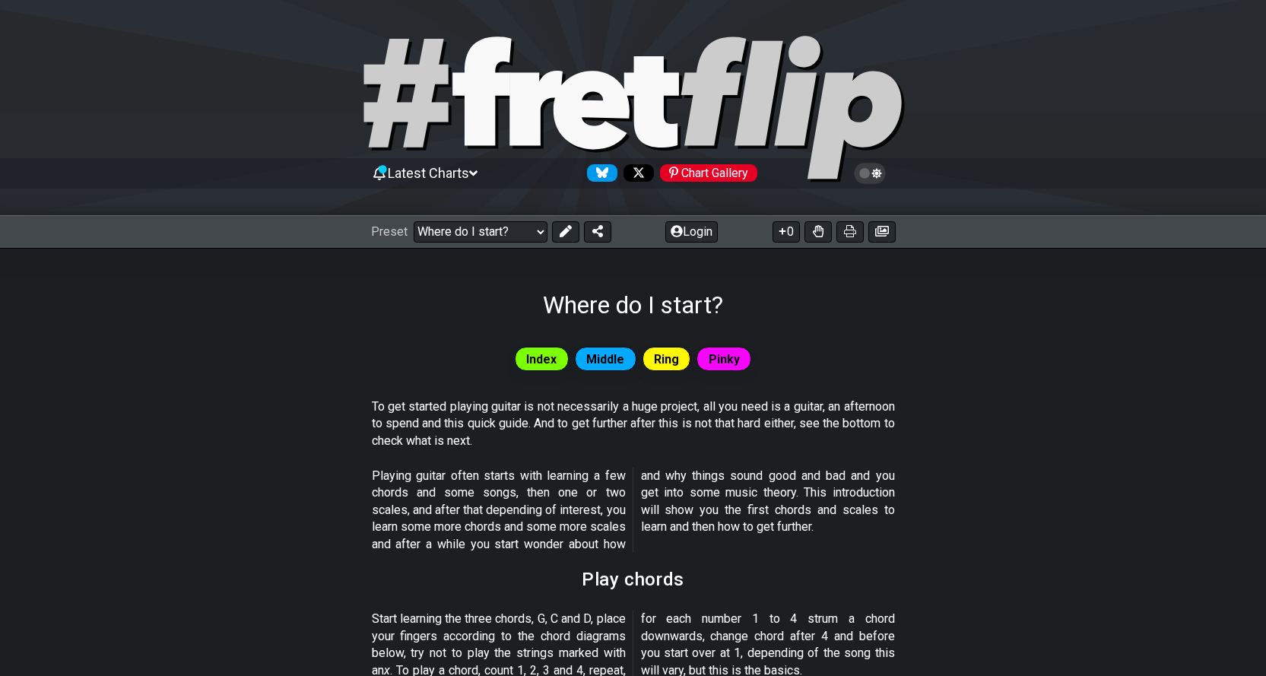
click at [469, 170] on span "Latest Charts" at bounding box center [428, 173] width 81 height 16
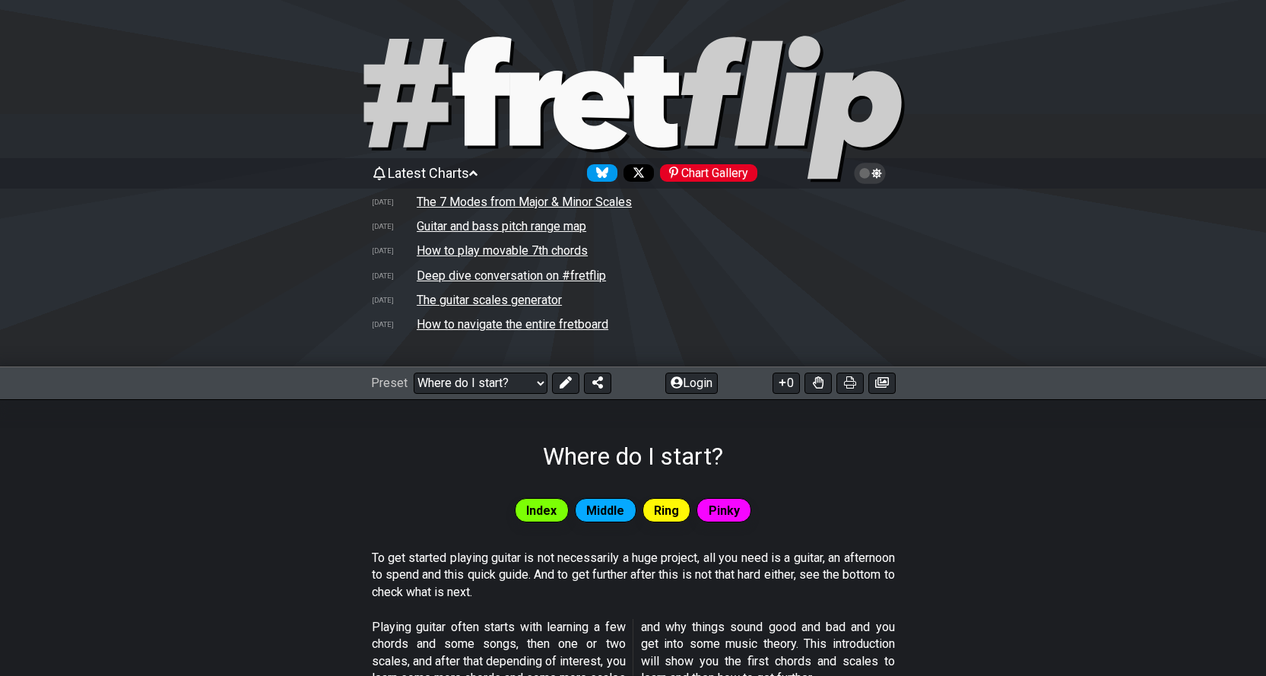
click at [469, 169] on span "Latest Charts" at bounding box center [428, 173] width 81 height 16
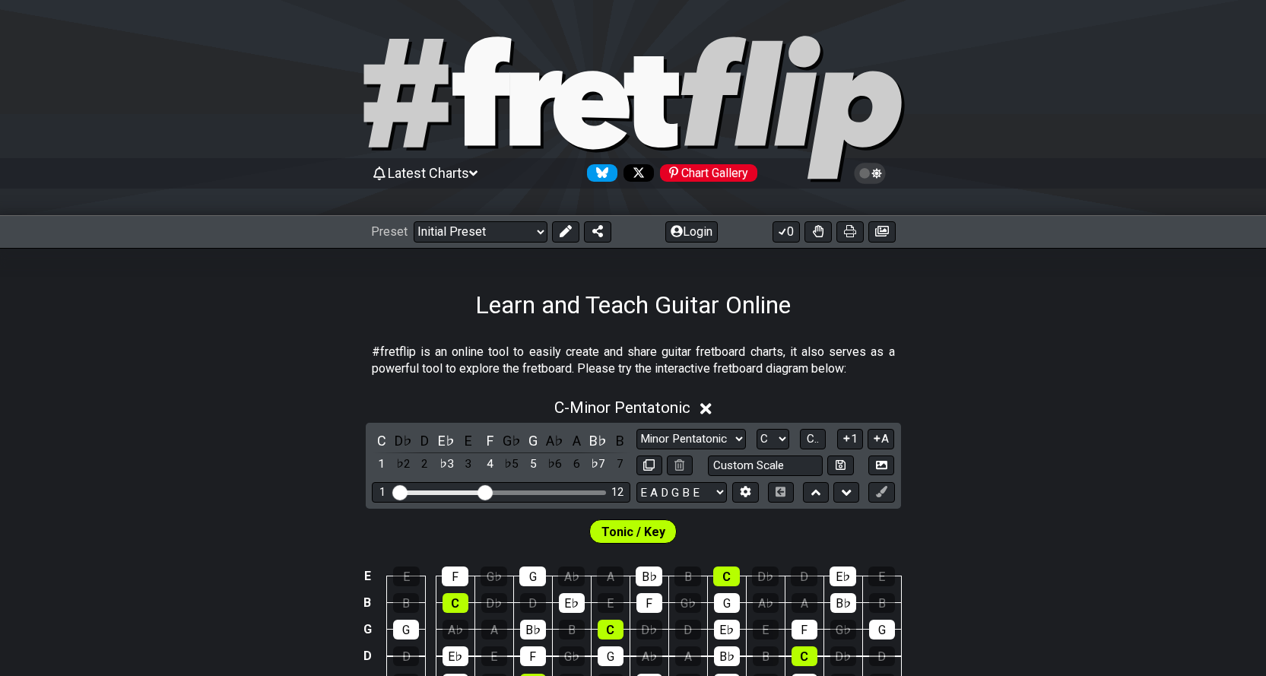
scroll to position [177, 0]
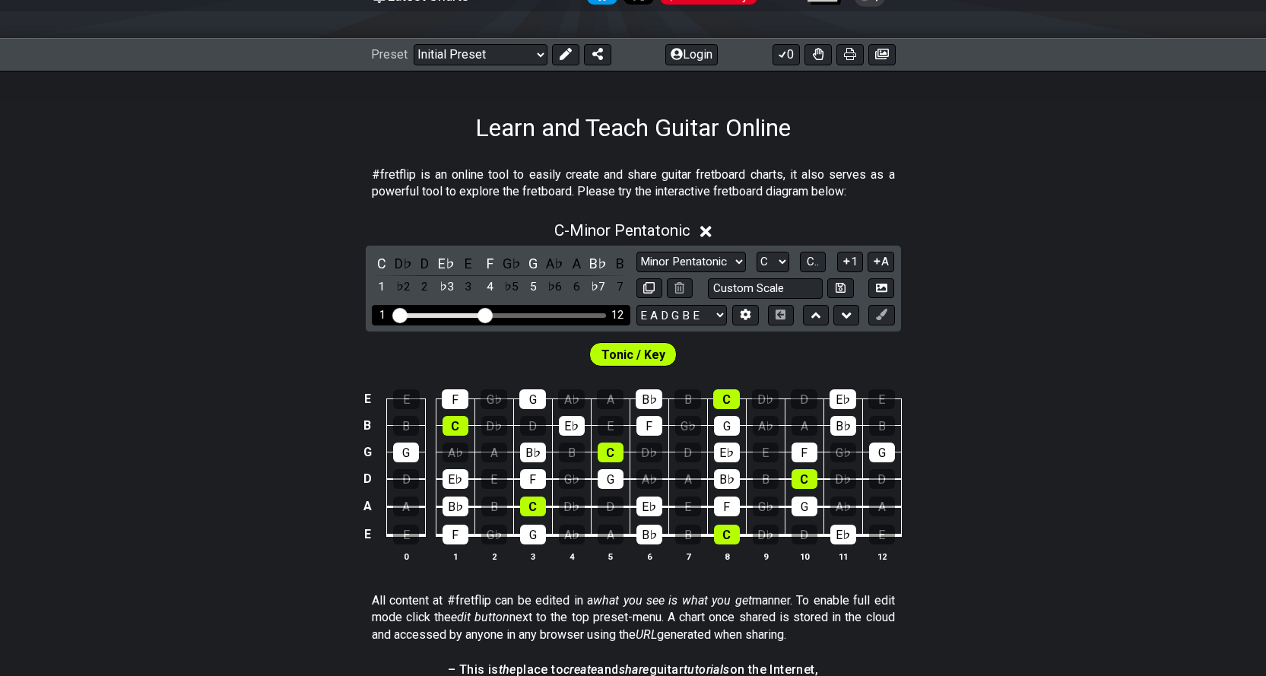
click at [500, 313] on div "Visible fret range" at bounding box center [501, 315] width 211 height 5
drag, startPoint x: 479, startPoint y: 316, endPoint x: 508, endPoint y: 314, distance: 28.9
click at [508, 314] on input "Visible fret range" at bounding box center [501, 314] width 216 height 0
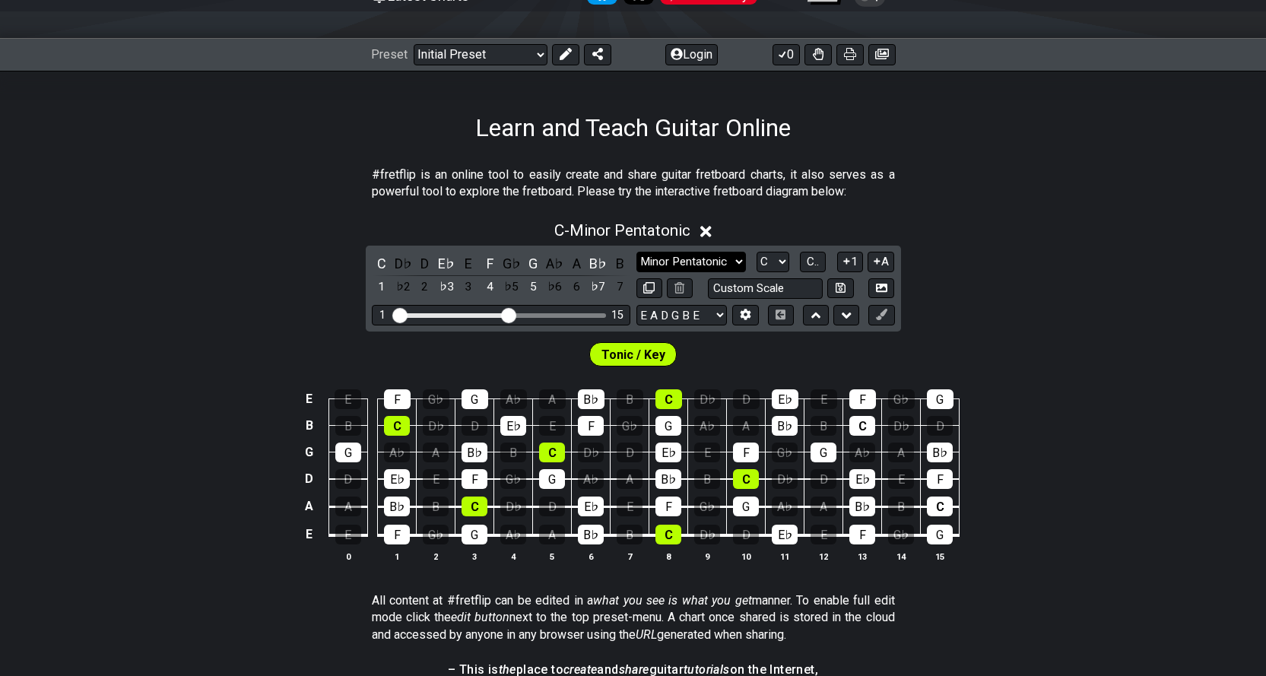
click at [742, 256] on select "Minor Pentatonic Click to edit Minor Pentatonic Major Pentatonic Minor Blues Ma…" at bounding box center [692, 262] width 110 height 21
select select "Major"
click at [637, 252] on select "Minor Pentatonic Click to edit Minor Pentatonic Major Pentatonic Minor Blues Ma…" at bounding box center [692, 262] width 110 height 21
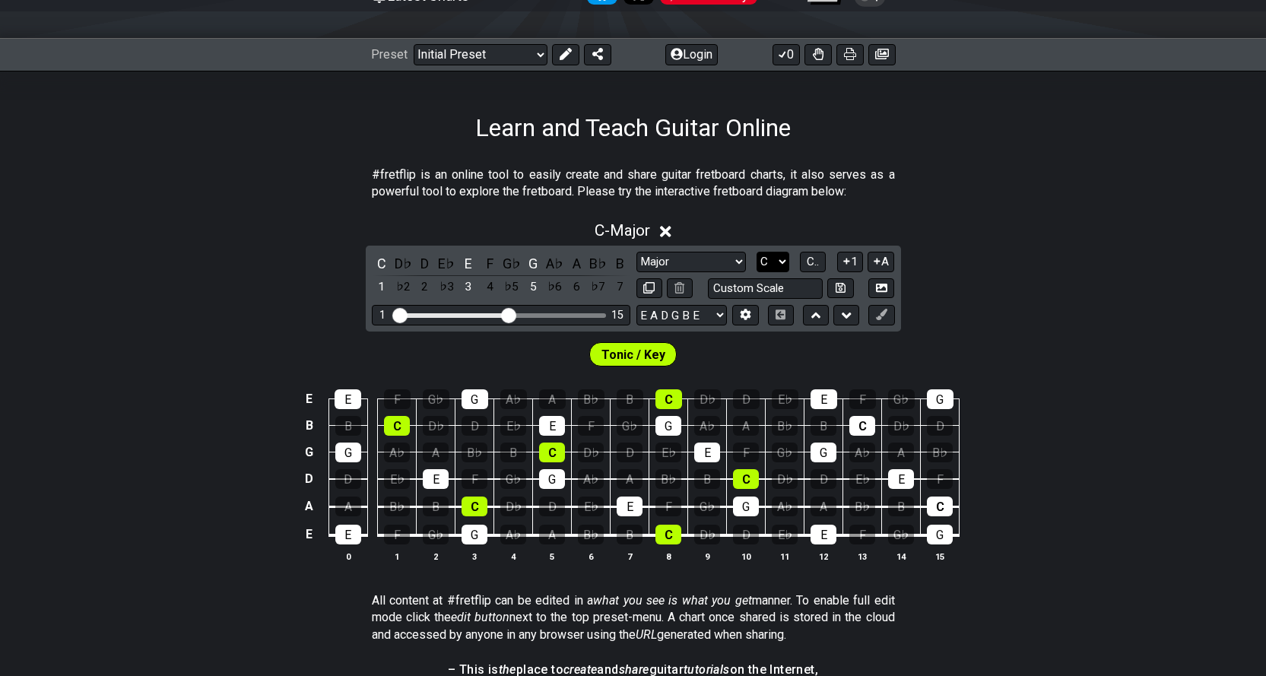
click at [778, 261] on select "A♭ A A♯ B♭ B C C♯ D♭ D D♯ E♭ E F F♯ G♭ G G♯" at bounding box center [773, 262] width 33 height 21
select select "Bb"
click at [757, 252] on select "A♭ A A♯ B♭ B C C♯ D♭ D D♯ E♭ E F F♯ G♭ G G♯" at bounding box center [773, 262] width 33 height 21
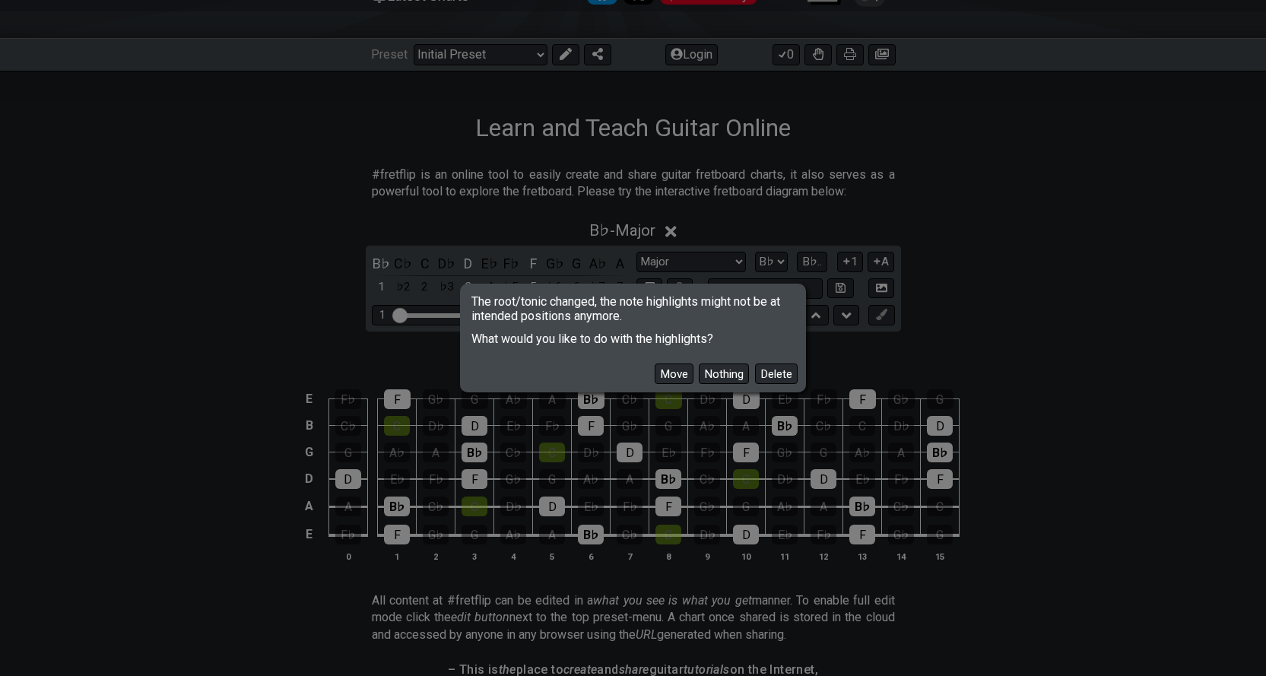
click at [685, 368] on button "Move" at bounding box center [674, 374] width 39 height 21
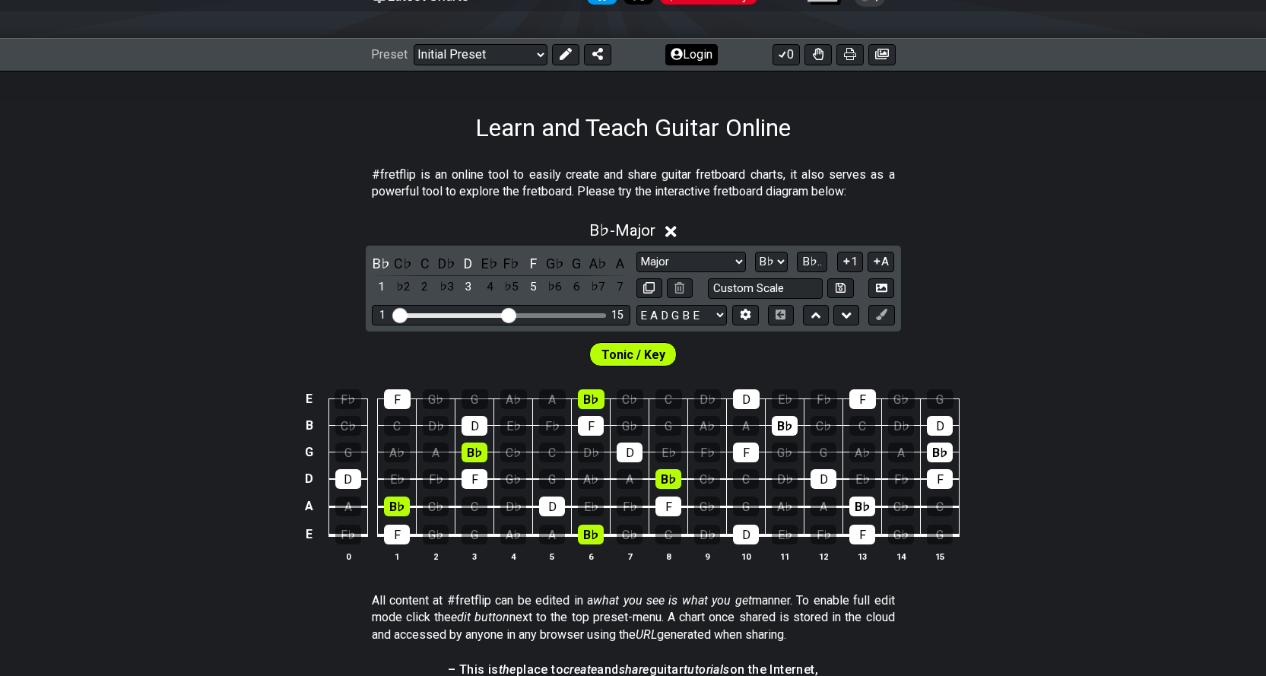
click at [560, 56] on icon at bounding box center [566, 54] width 12 height 12
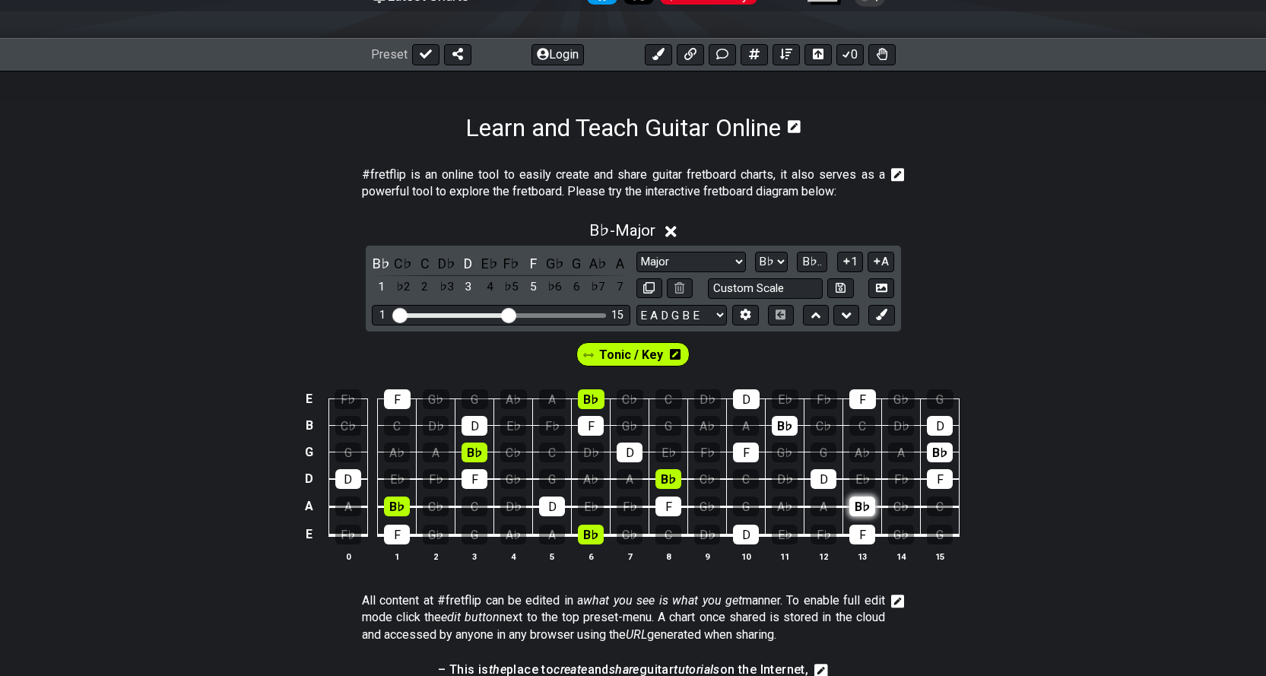
click at [864, 506] on div "B♭" at bounding box center [863, 507] width 26 height 20
click at [873, 505] on div "B♭" at bounding box center [863, 507] width 26 height 20
click at [634, 361] on span "Tonic / Key" at bounding box center [631, 355] width 64 height 22
click at [853, 505] on div "B♭" at bounding box center [863, 507] width 26 height 20
click at [933, 450] on div "B♭" at bounding box center [940, 453] width 26 height 20
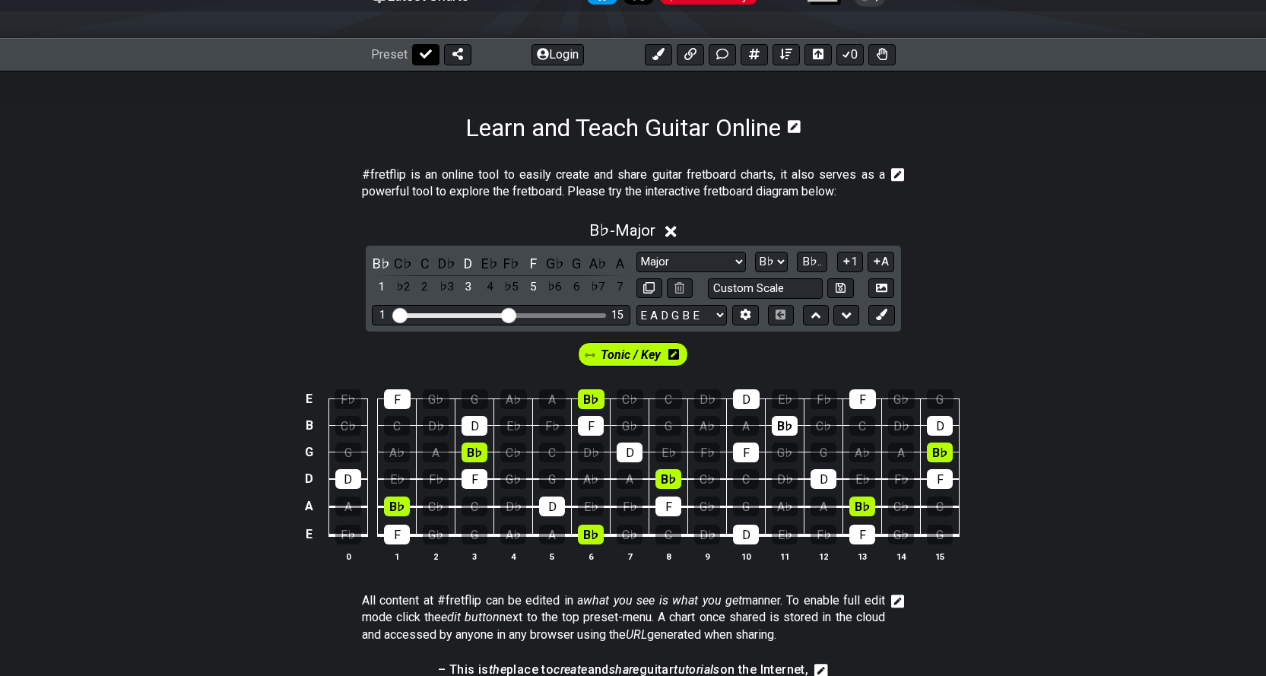
click at [420, 50] on icon at bounding box center [426, 54] width 12 height 12
